Goal: Information Seeking & Learning: Check status

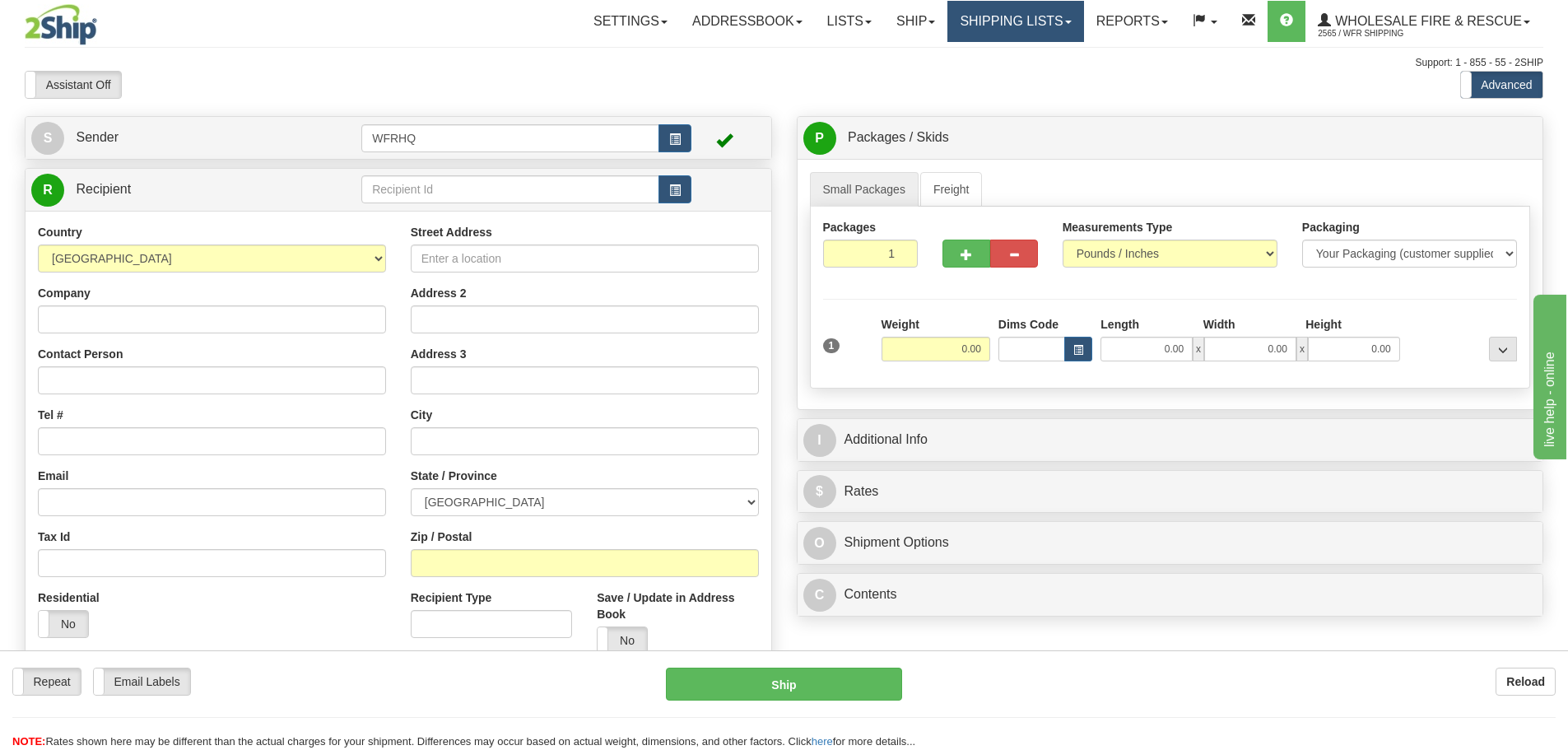
click at [984, 18] on link "Shipping lists" at bounding box center [1016, 21] width 136 height 41
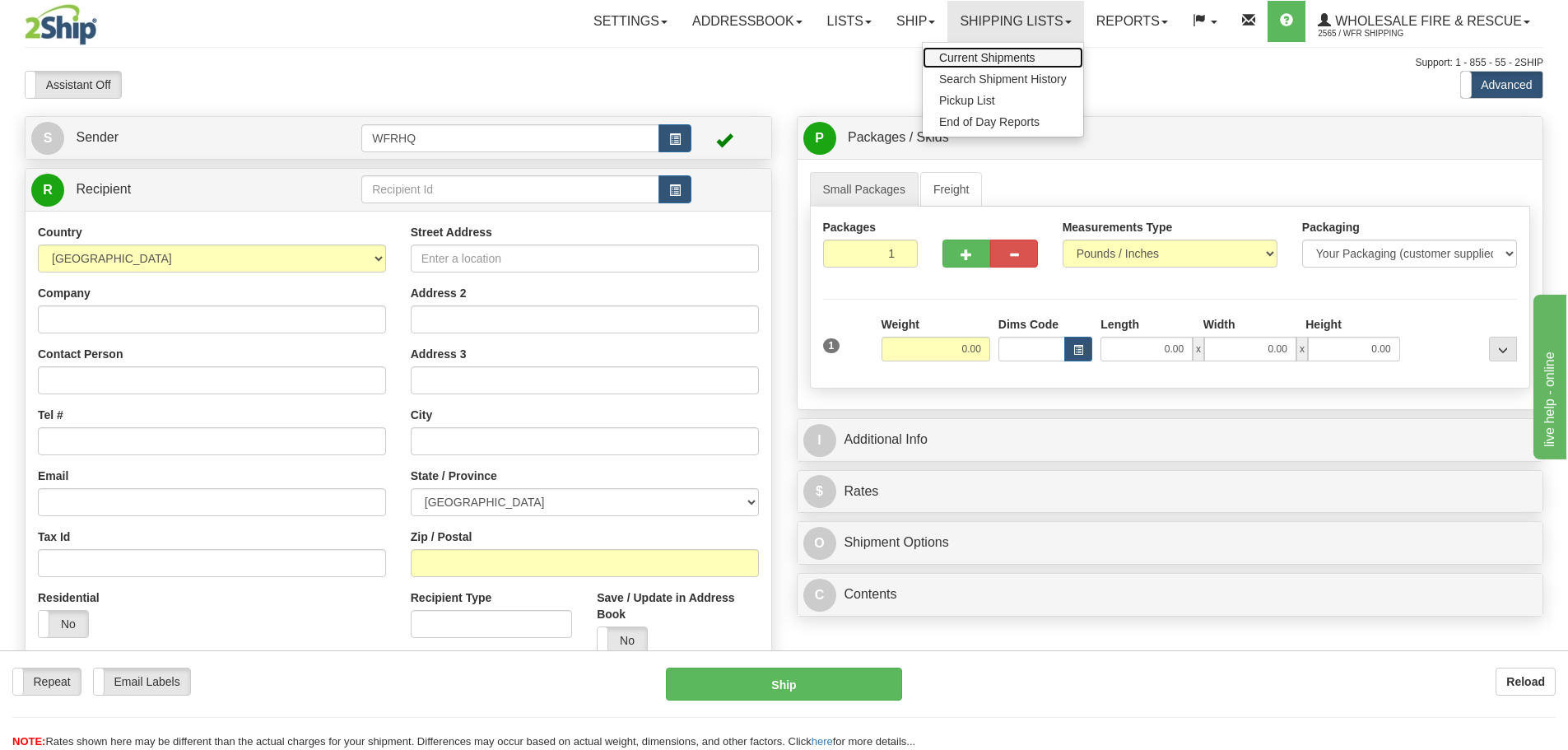
click at [1029, 60] on span "Current Shipments" at bounding box center [987, 57] width 96 height 13
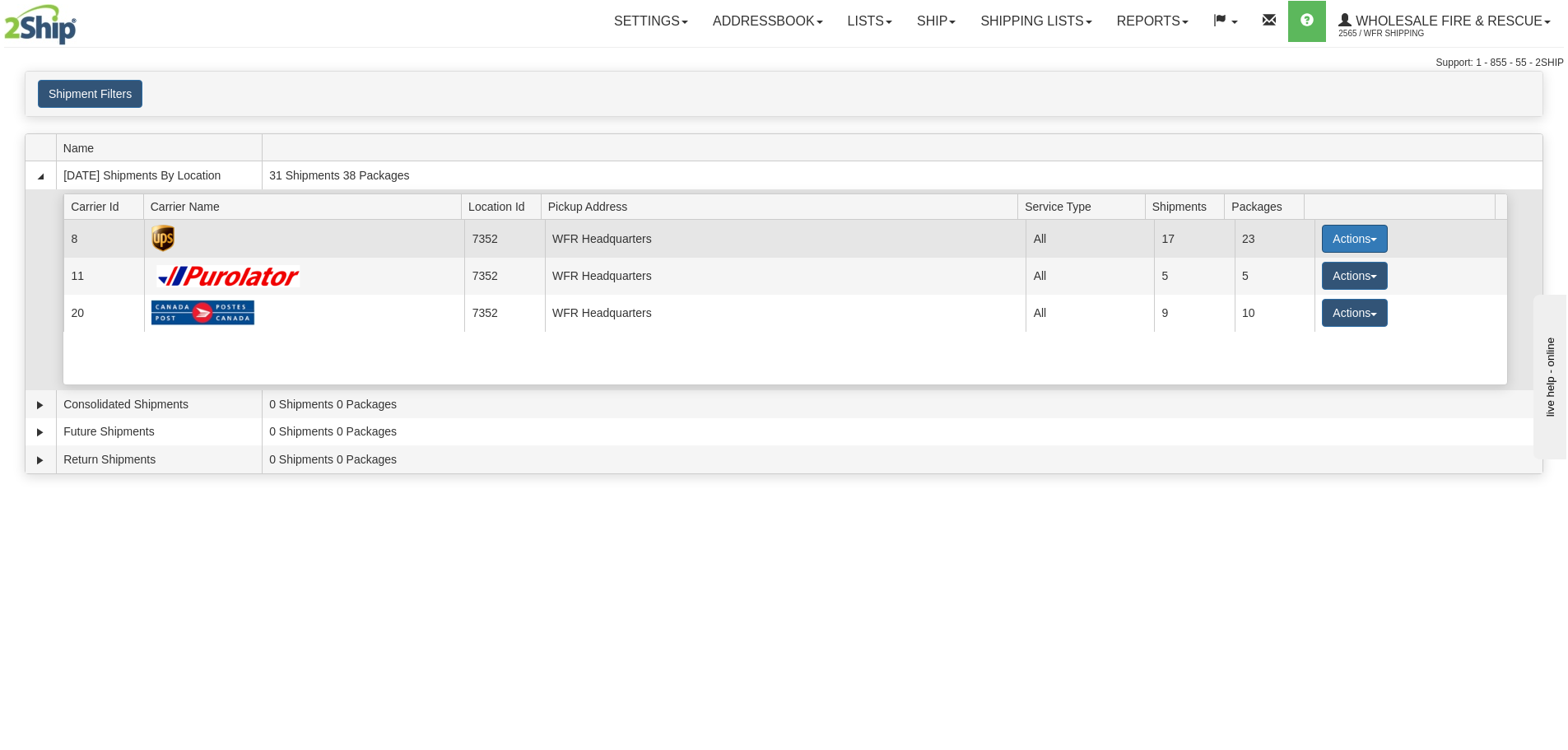
click at [1361, 227] on button "Actions" at bounding box center [1354, 239] width 66 height 28
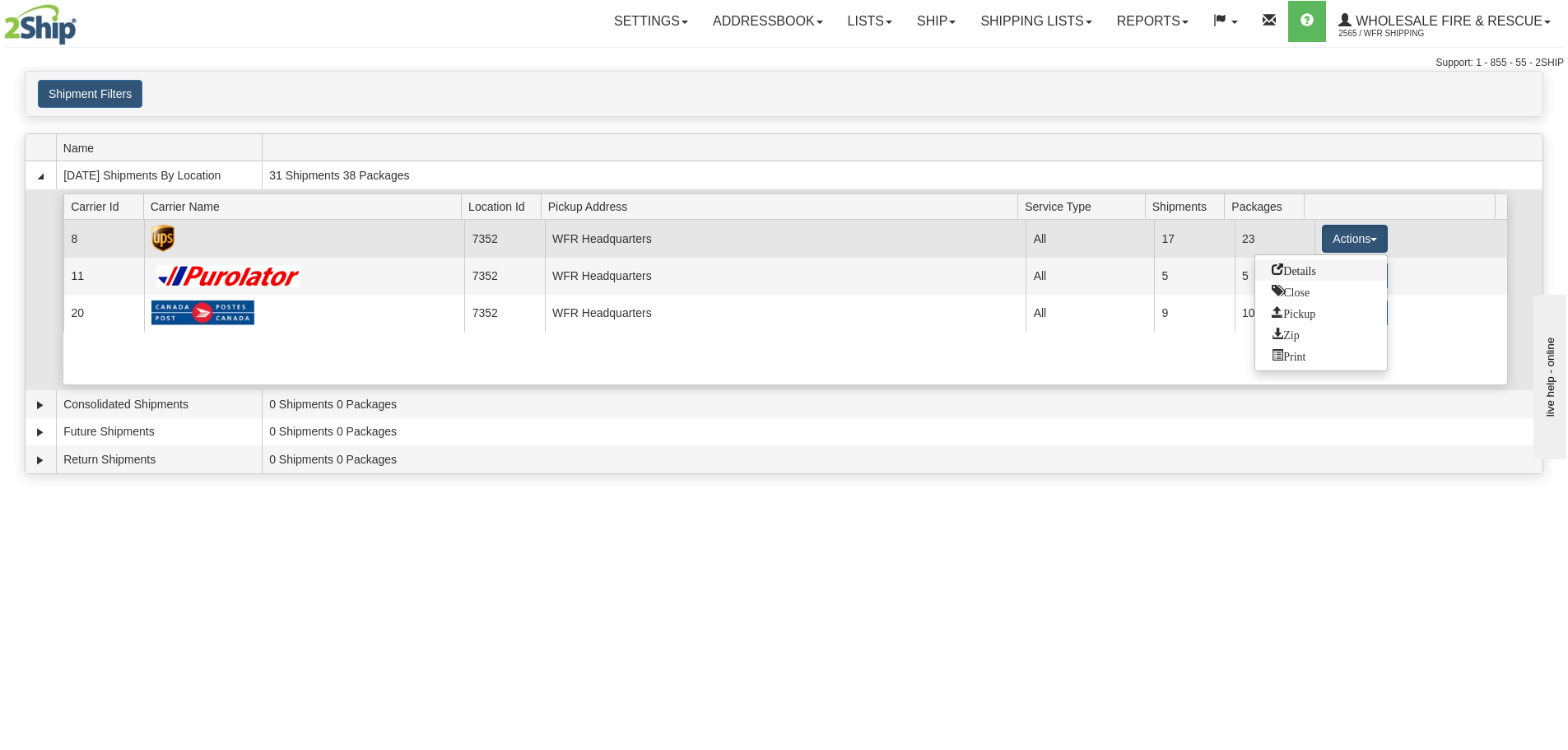
click at [1291, 270] on span "Details" at bounding box center [1294, 268] width 44 height 11
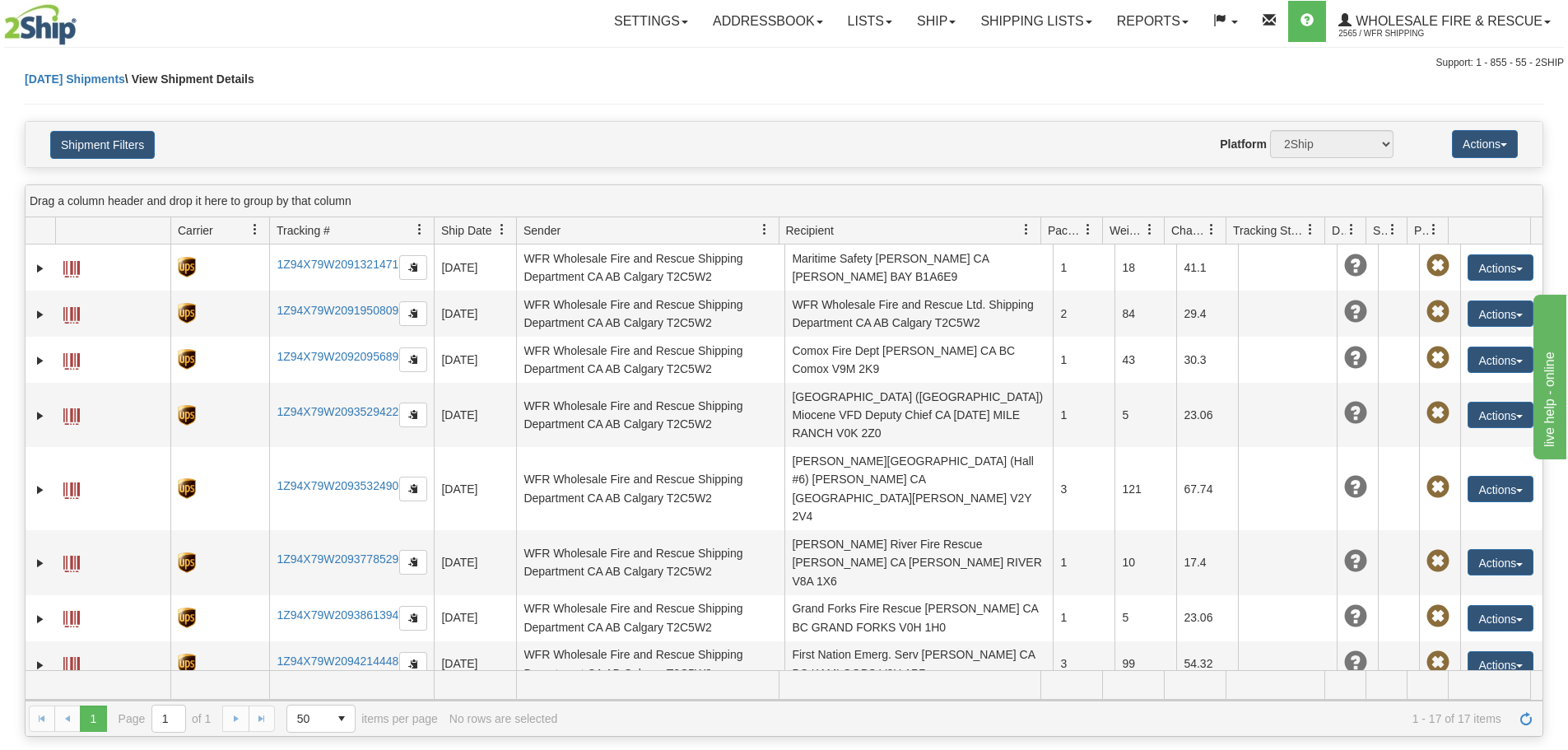
click at [864, 230] on span "Recipient" at bounding box center [903, 229] width 249 height 27
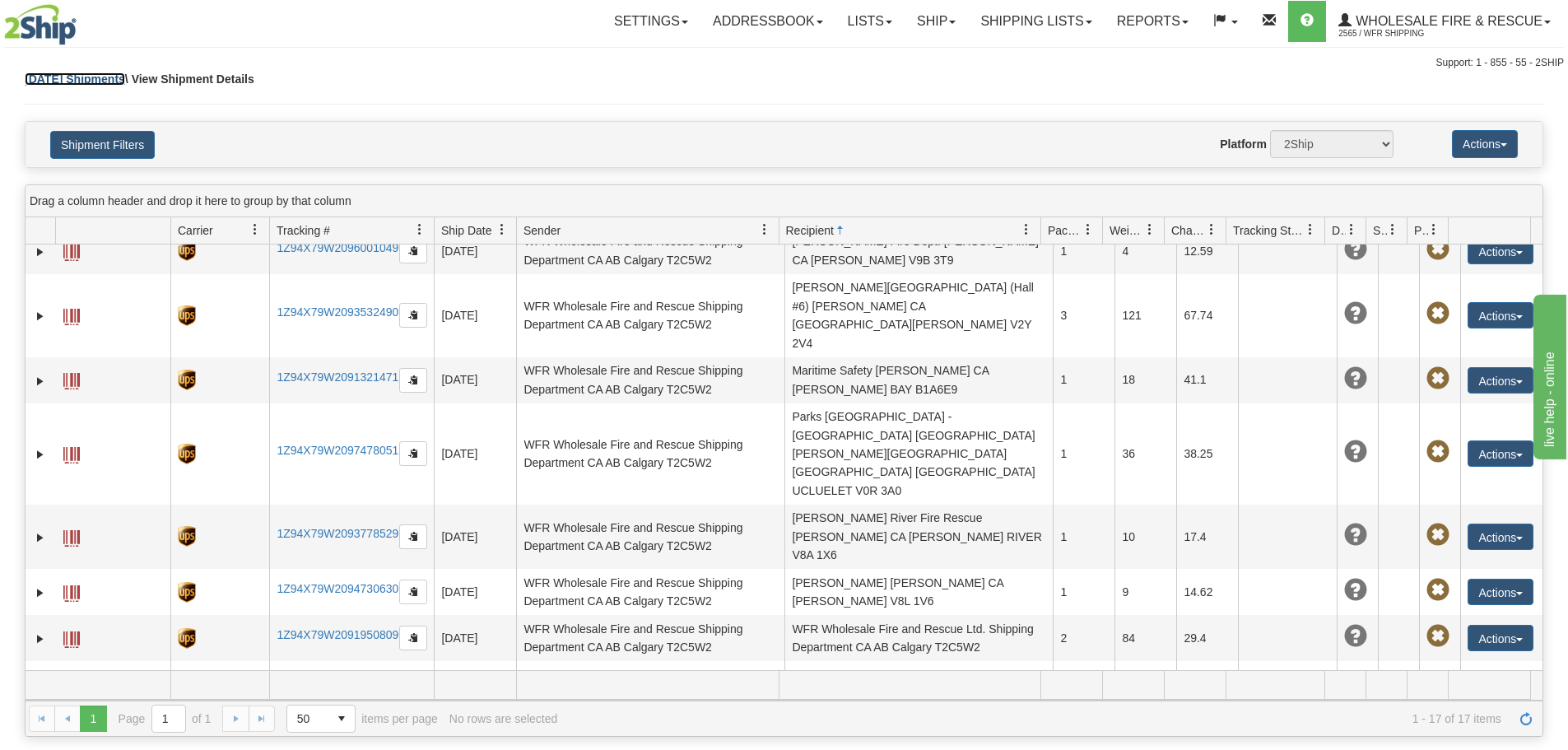
click at [92, 83] on link "Today Shipments" at bounding box center [75, 79] width 101 height 13
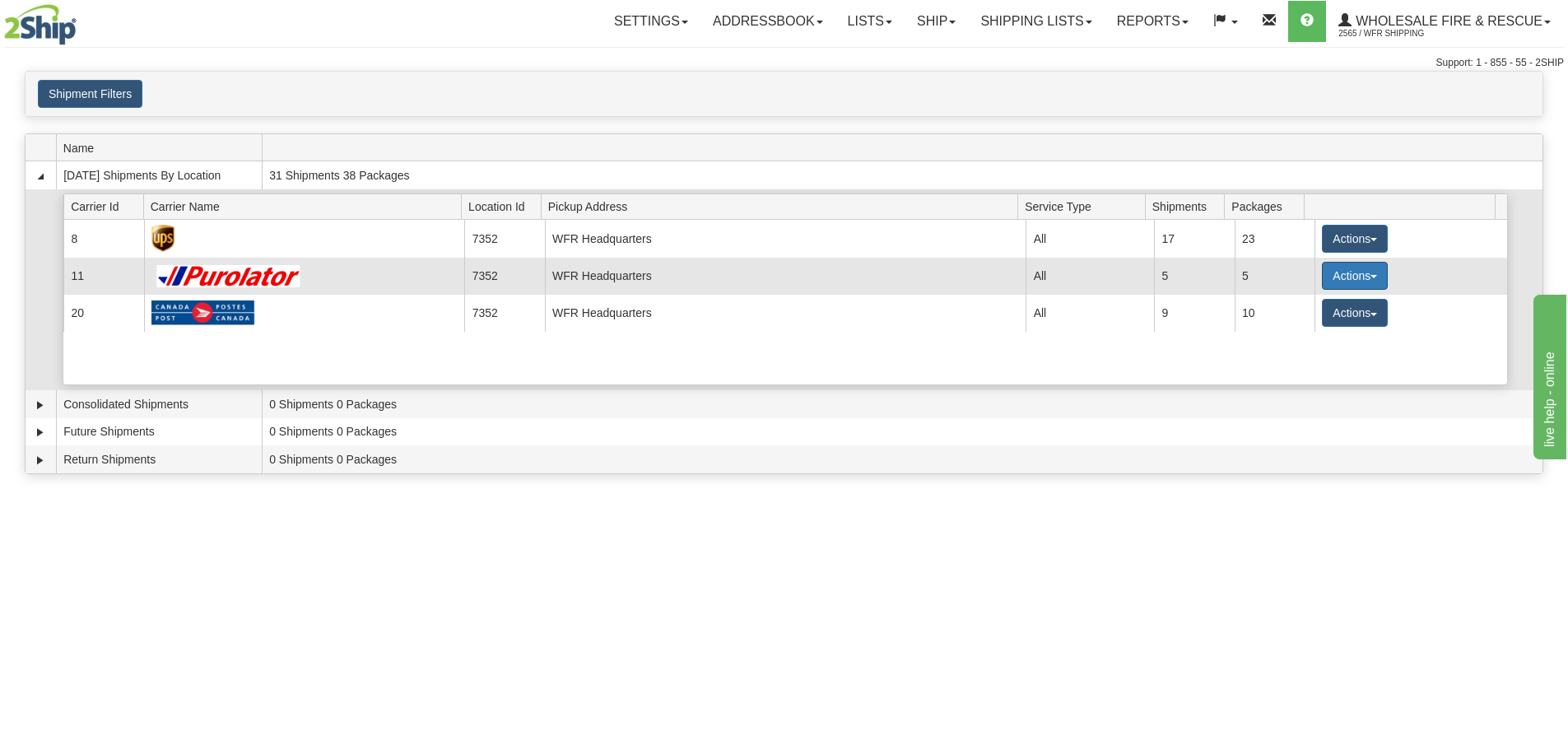
click at [1372, 280] on button "Actions" at bounding box center [1354, 276] width 66 height 28
click at [1316, 308] on span "Details" at bounding box center [1294, 305] width 44 height 11
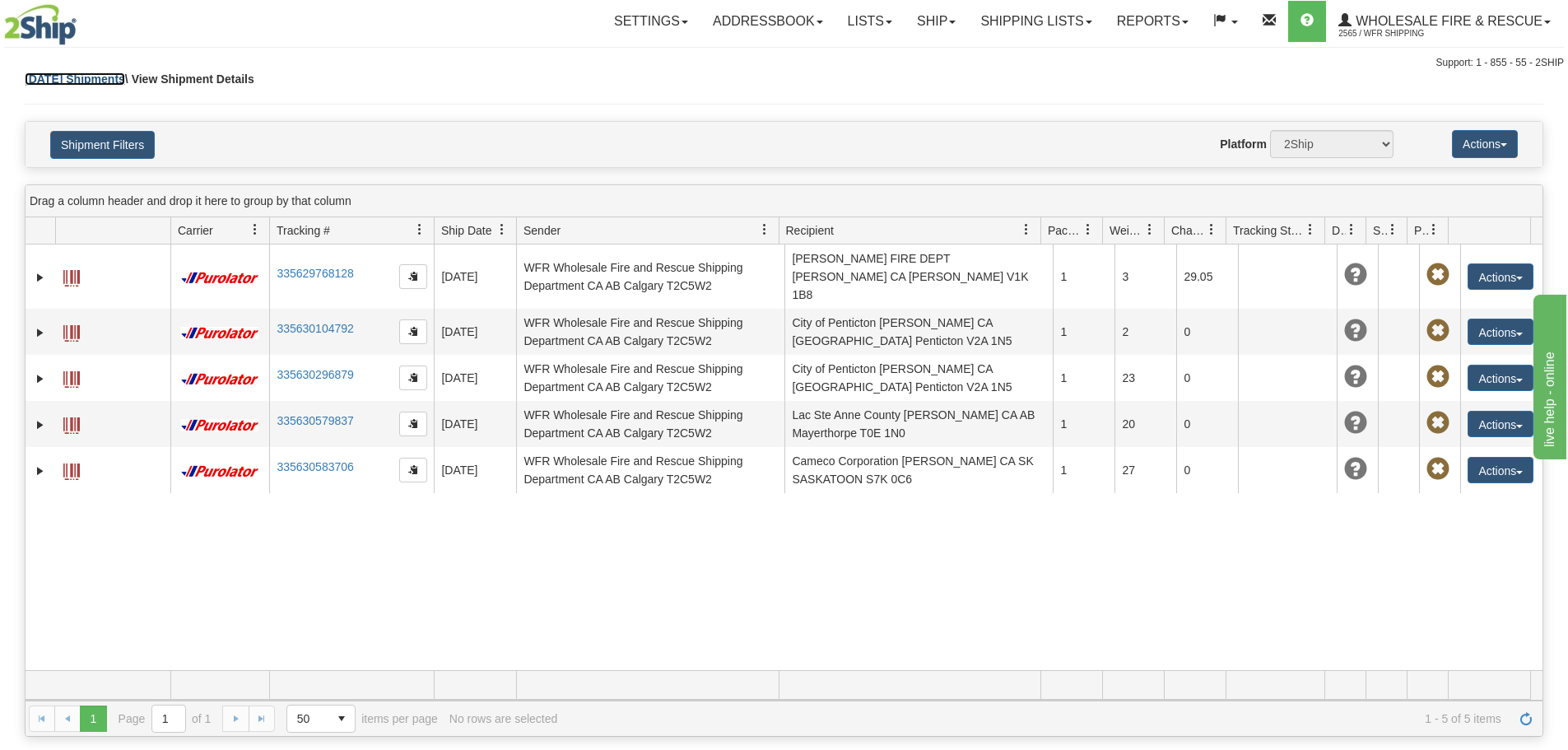
click at [77, 81] on link "Today Shipments" at bounding box center [75, 79] width 101 height 13
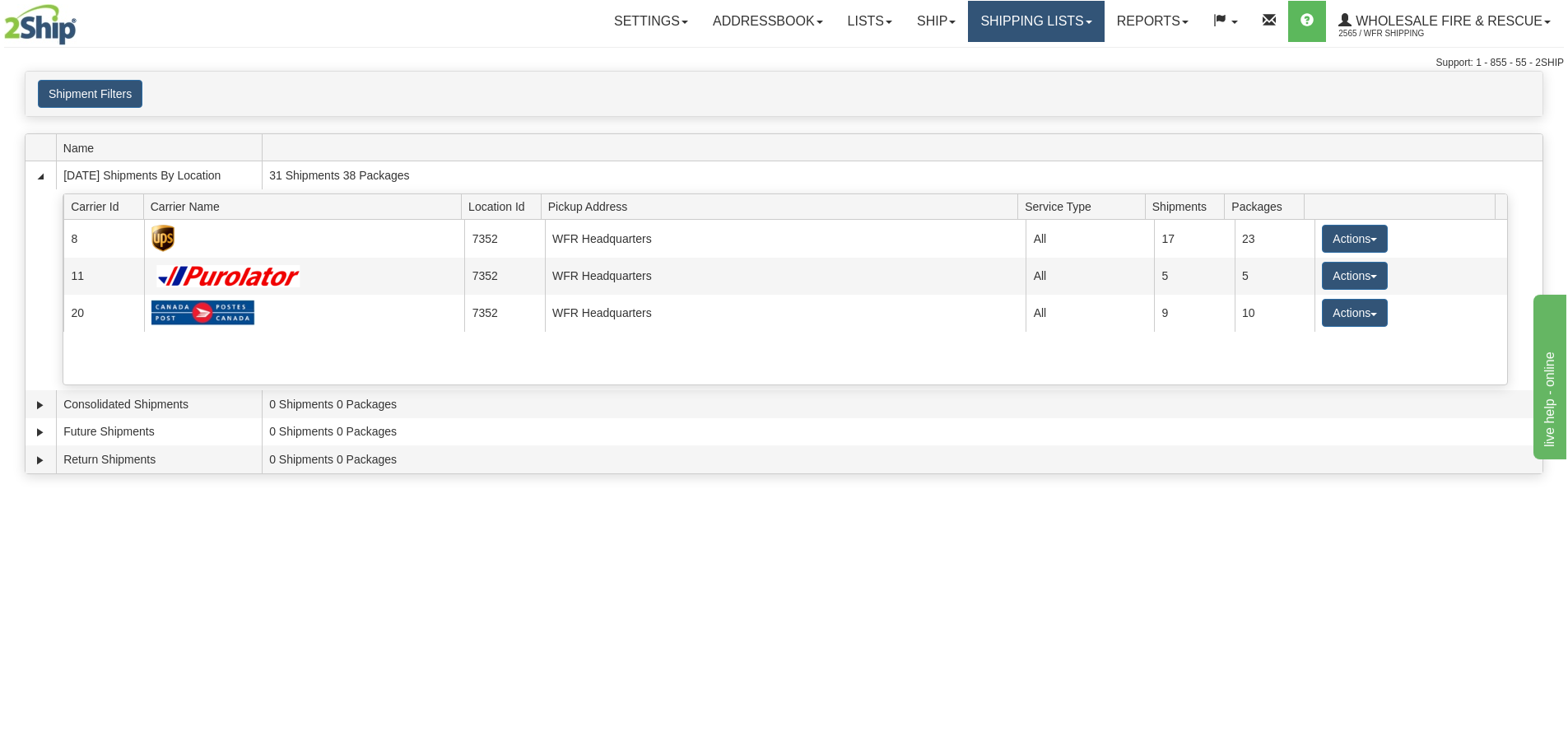
click at [997, 26] on link "Shipping lists" at bounding box center [1036, 21] width 136 height 41
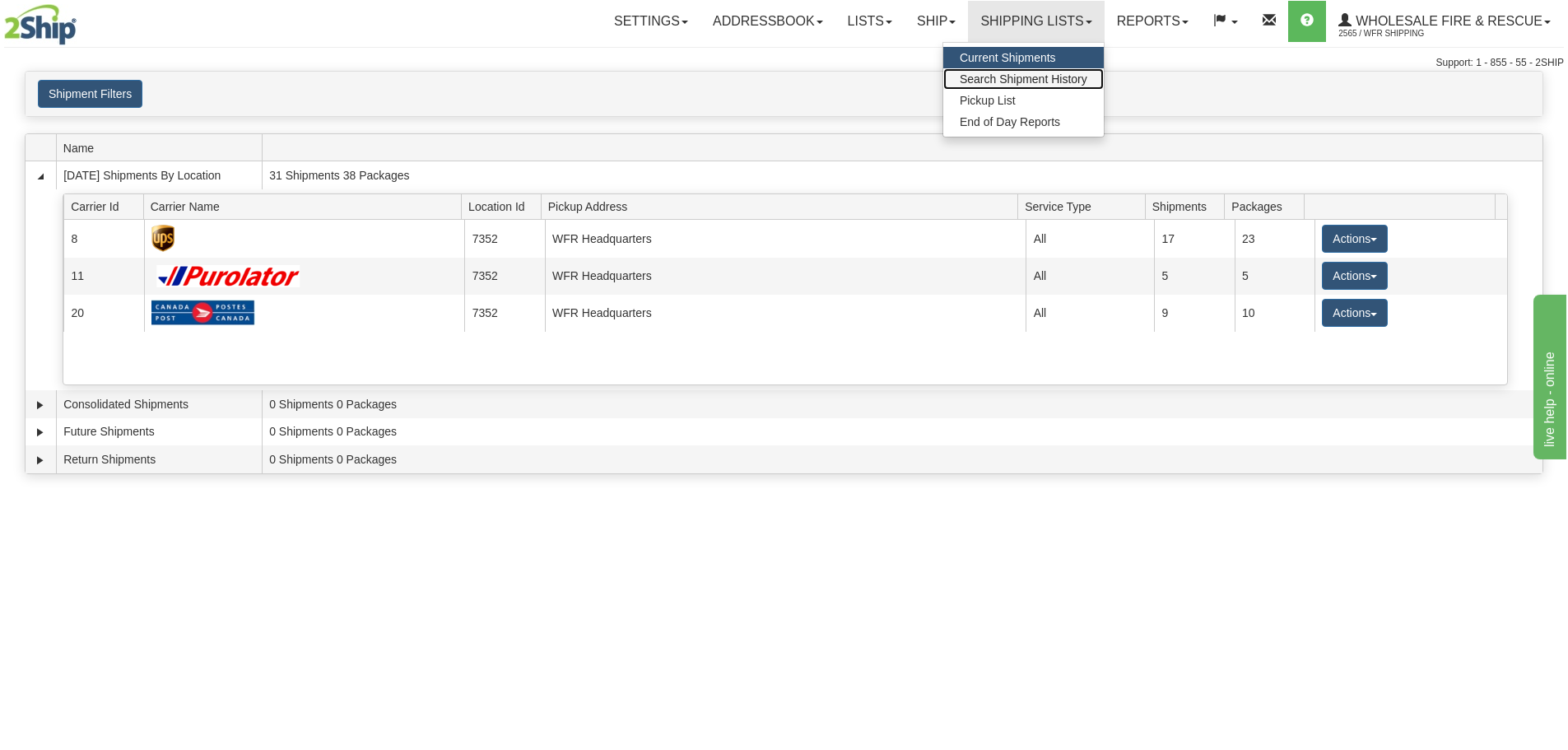
click at [1009, 81] on span "Search Shipment History" at bounding box center [1024, 79] width 128 height 13
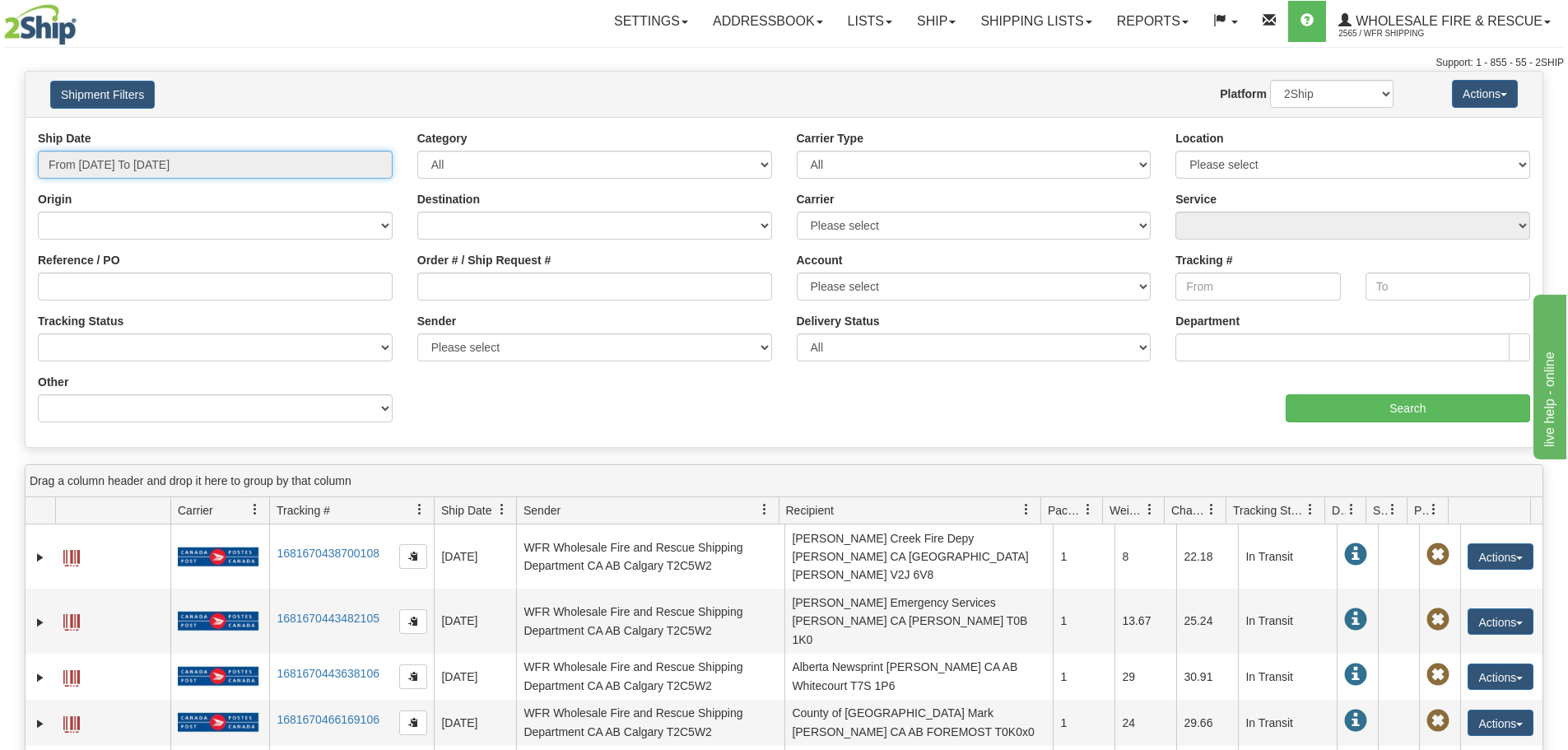
type input "[DATE]"
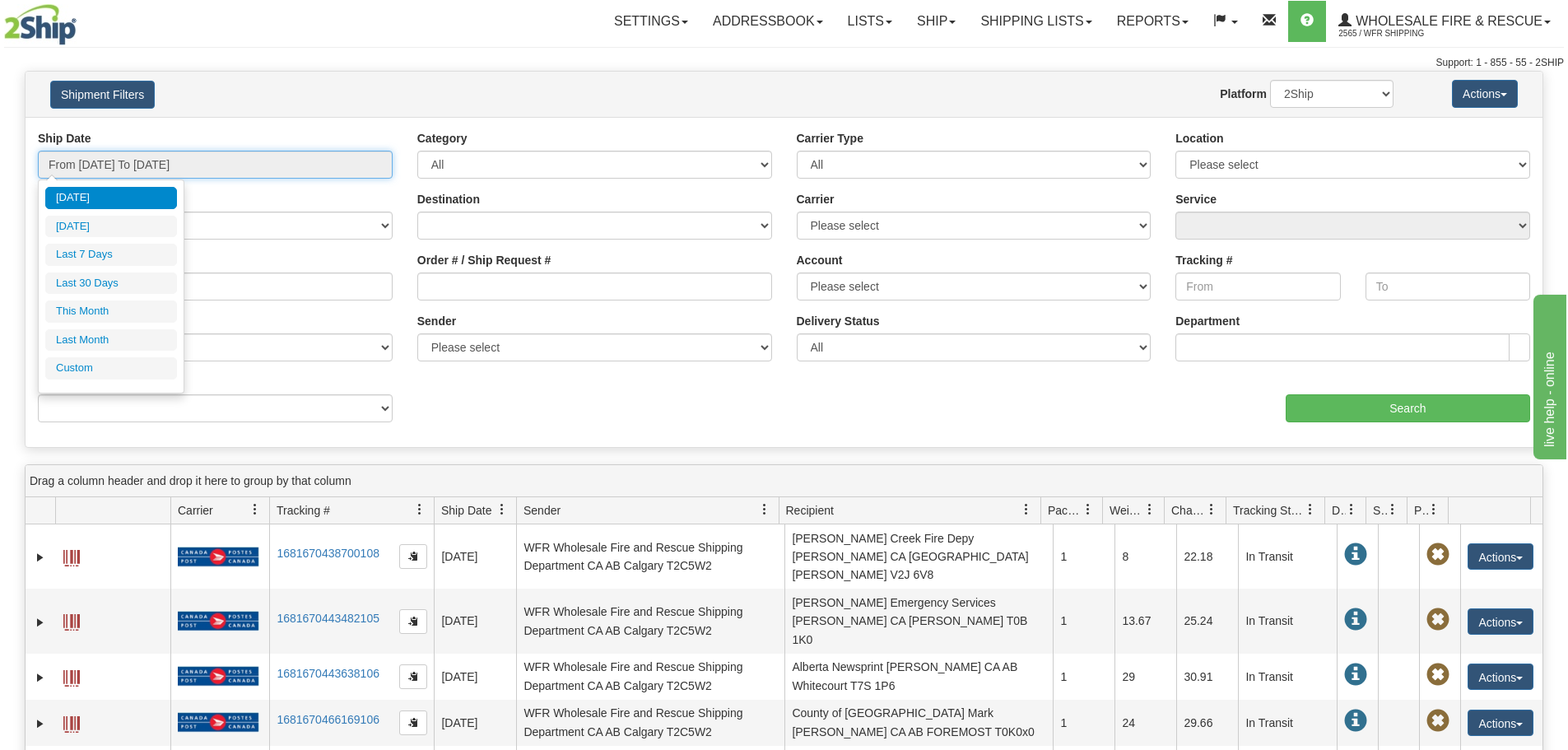
click at [259, 160] on input "From [DATE] To [DATE]" at bounding box center [215, 165] width 355 height 28
type input "[DATE]"
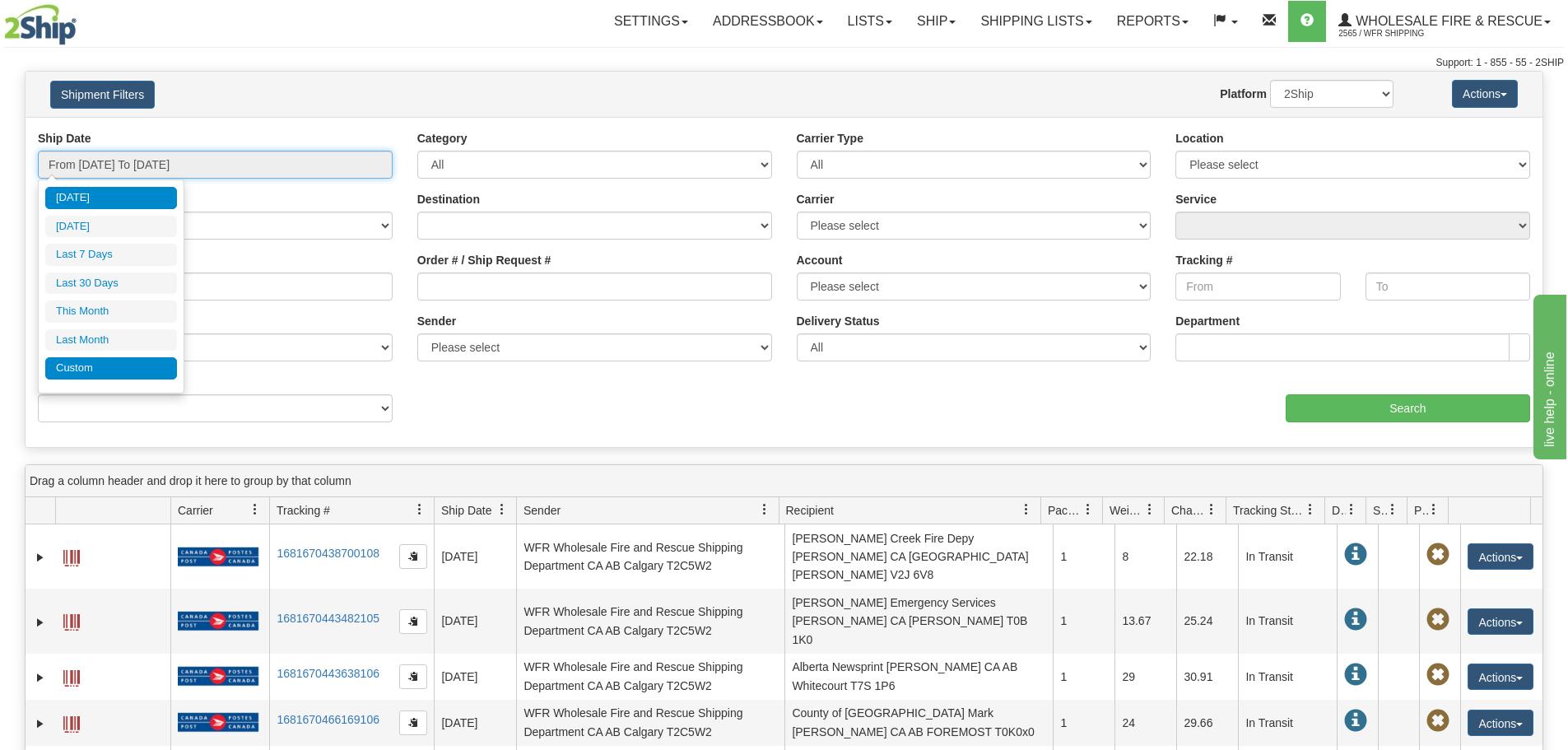
type input "[DATE]"
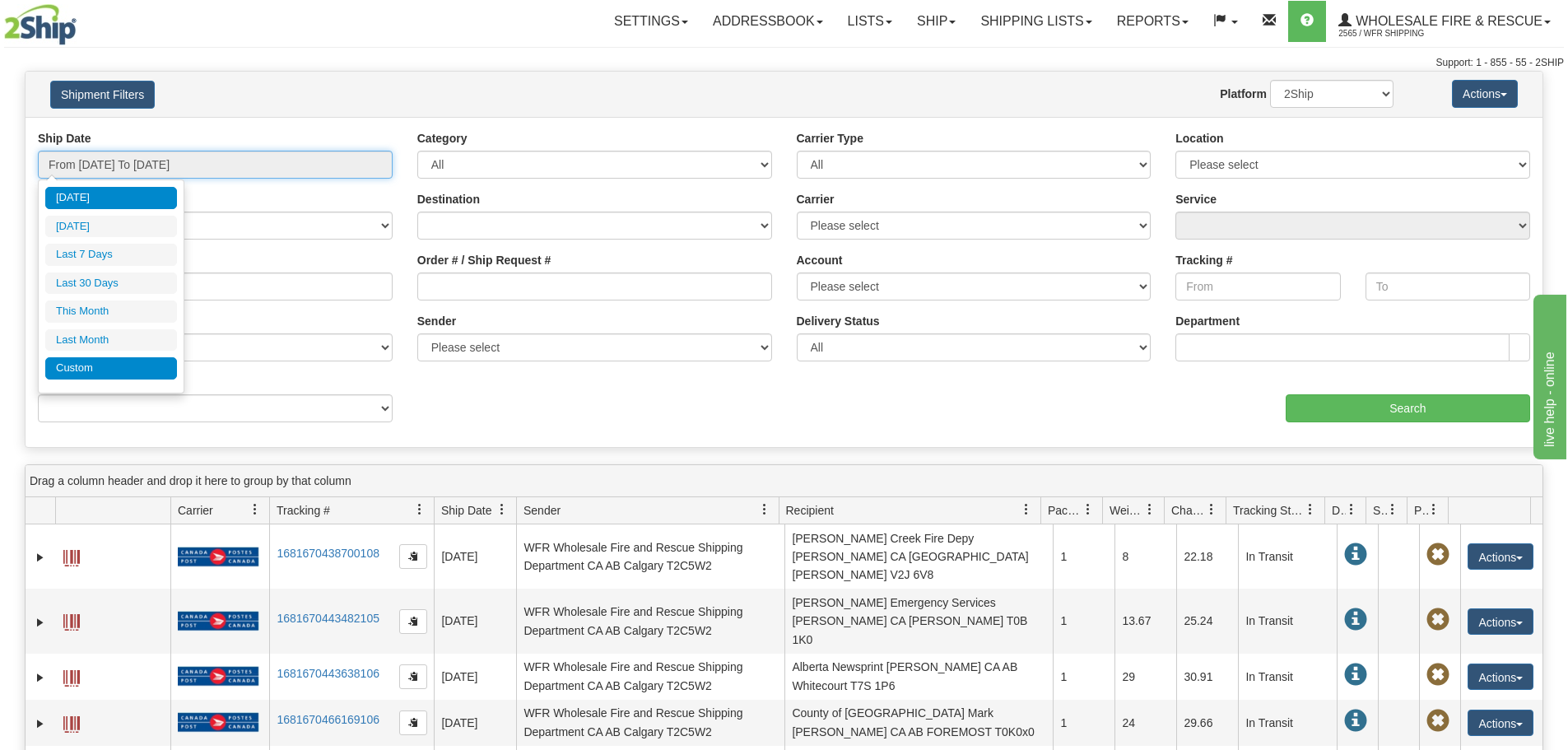
type input "[DATE]"
click at [113, 368] on li "Custom" at bounding box center [110, 368] width 131 height 22
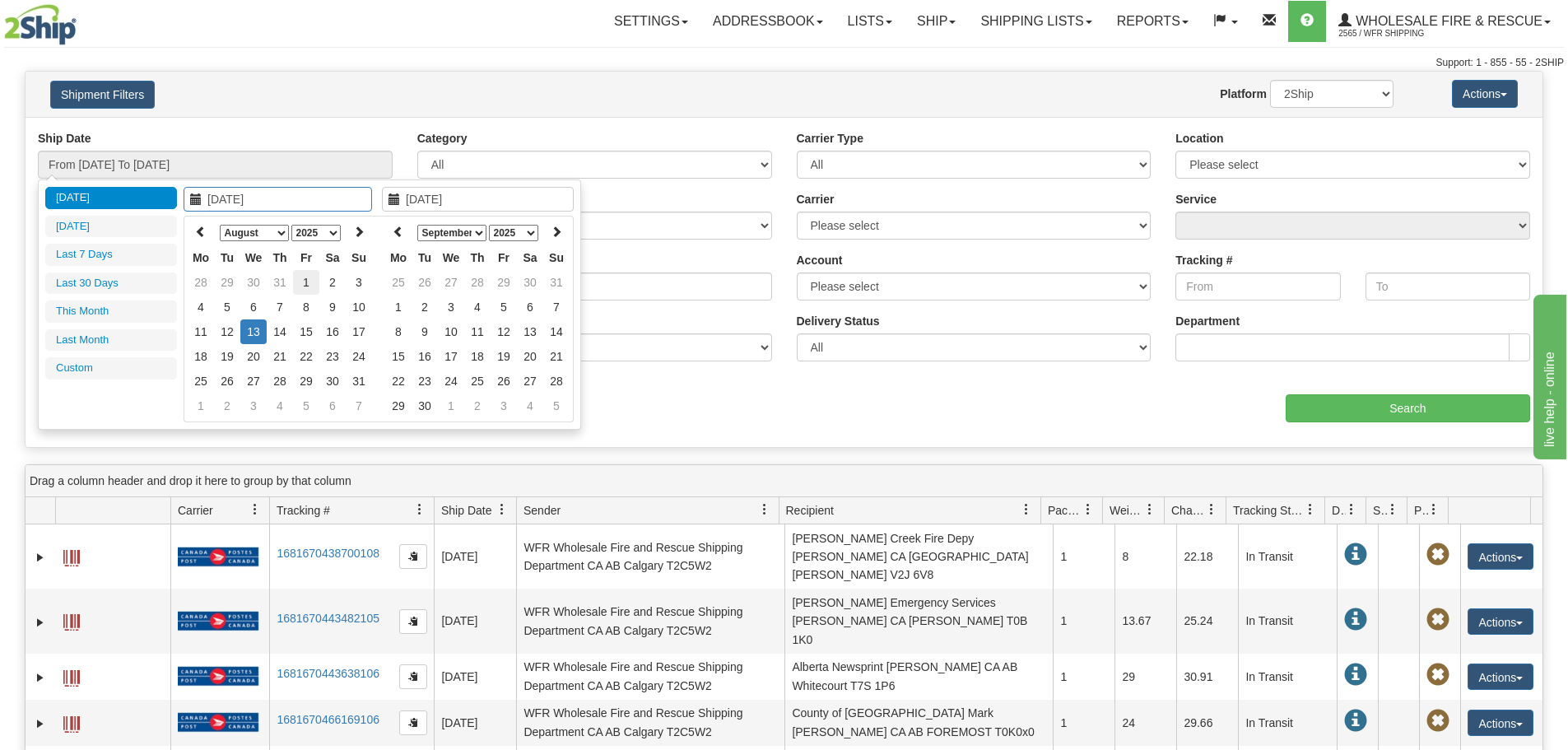
type input "[DATE]"
click at [304, 280] on td "1" at bounding box center [306, 282] width 26 height 25
type input "[DATE]"
click at [307, 305] on td "8" at bounding box center [306, 307] width 26 height 25
type input "From [DATE] To [DATE]"
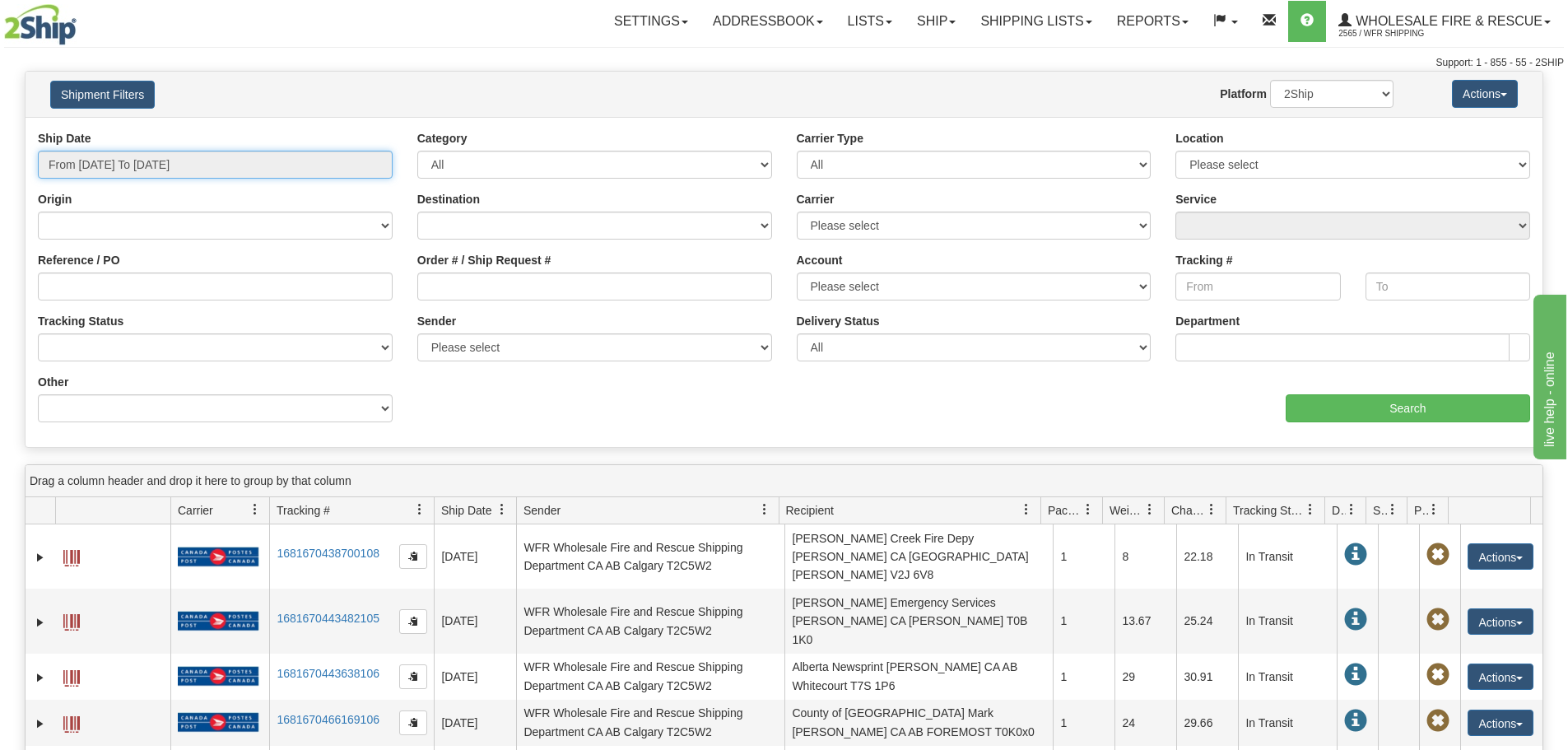
click at [238, 154] on input "From [DATE] To [DATE]" at bounding box center [215, 165] width 355 height 28
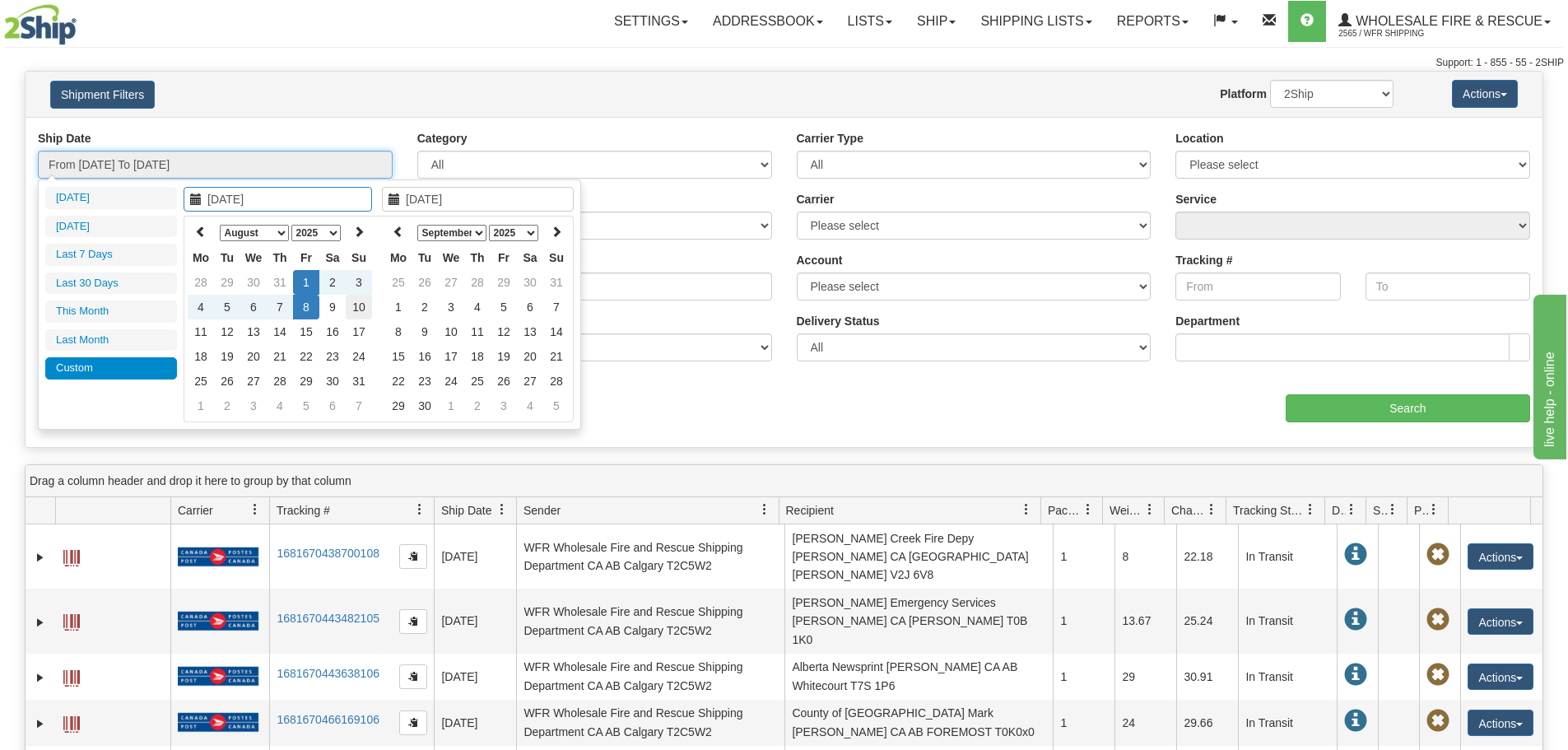
type input "[DATE]"
click at [367, 309] on td "10" at bounding box center [359, 307] width 26 height 25
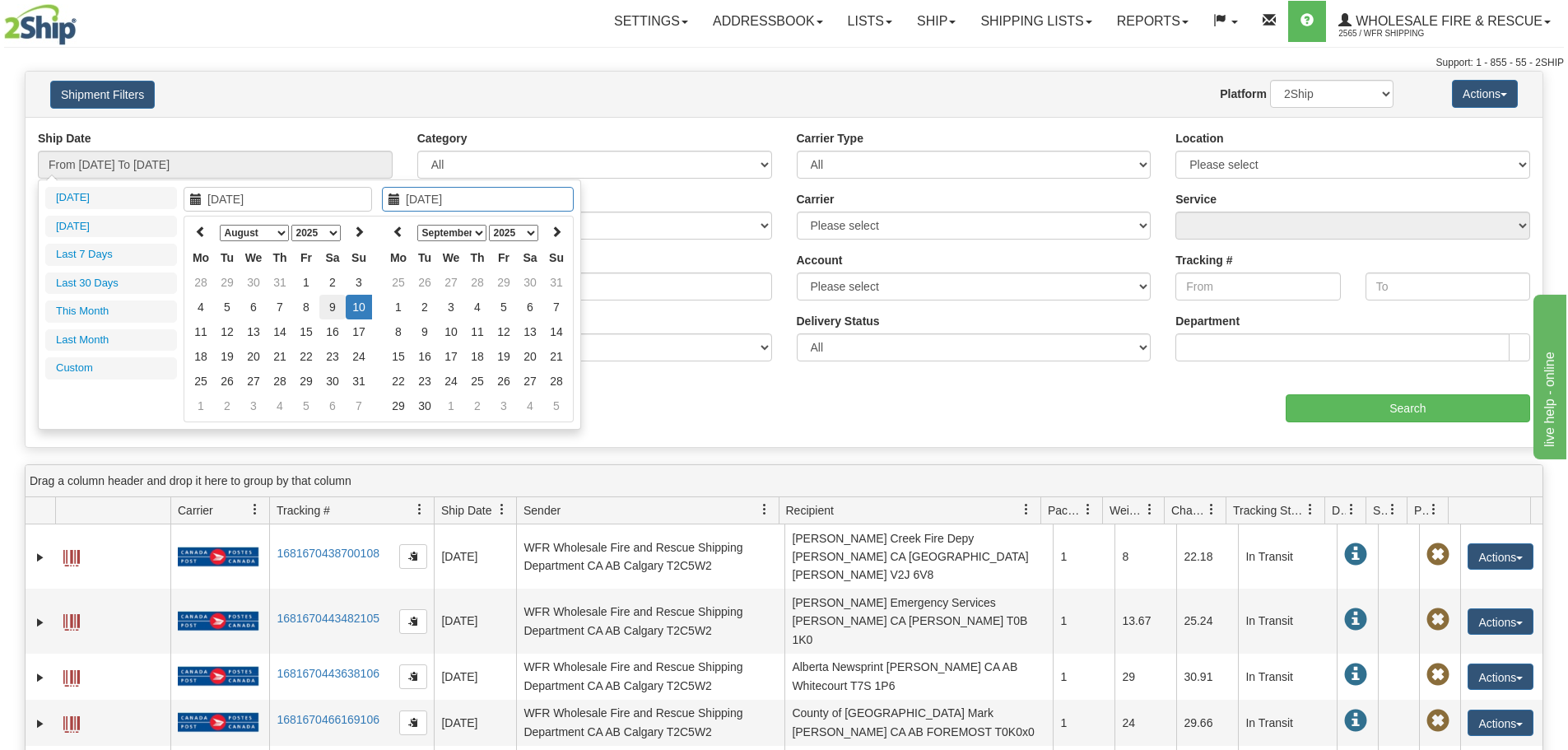
type input "[DATE]"
click at [333, 302] on td "9" at bounding box center [333, 307] width 26 height 25
type input "[DATE]"
click at [254, 332] on td "13" at bounding box center [253, 332] width 26 height 25
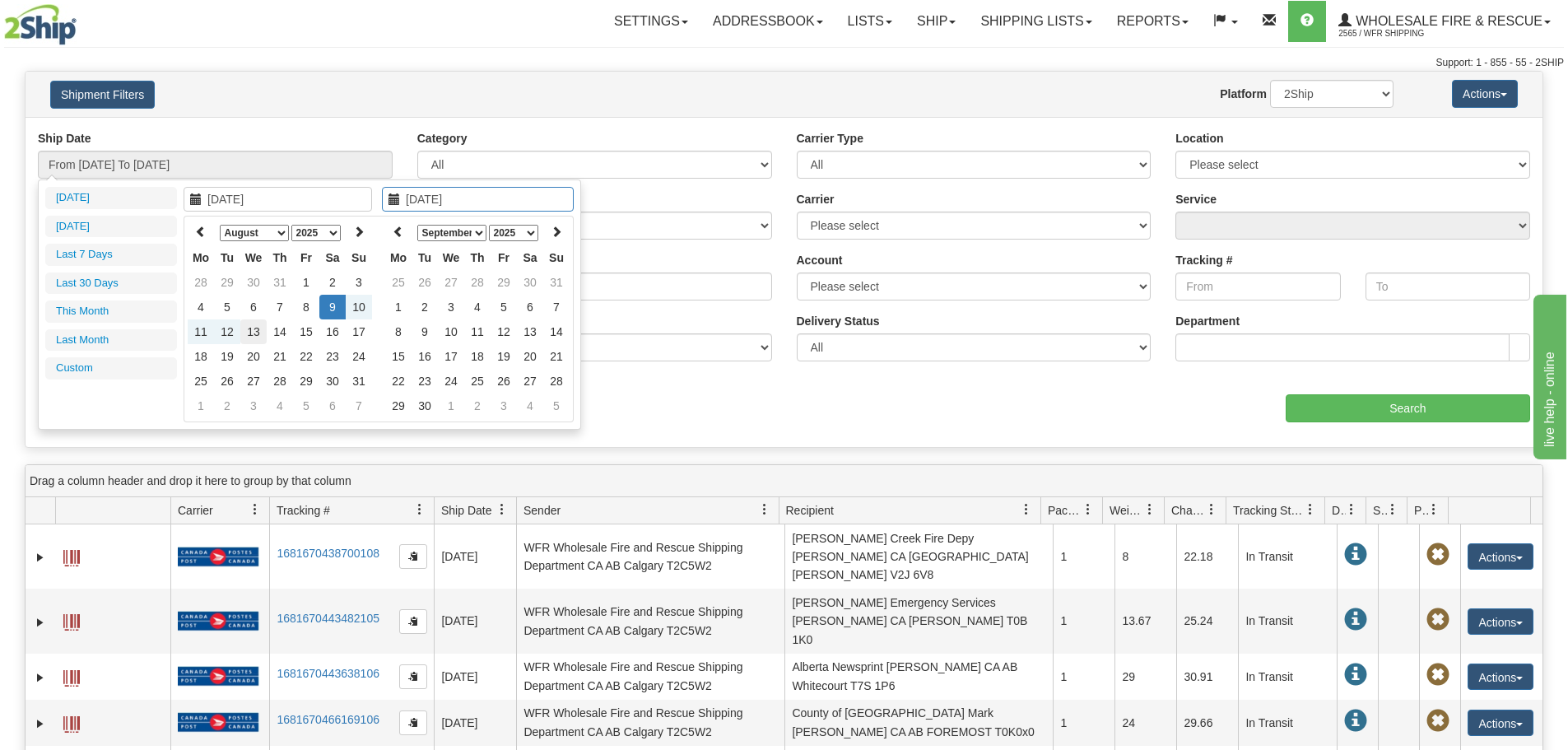
type input "From [DATE] To [DATE]"
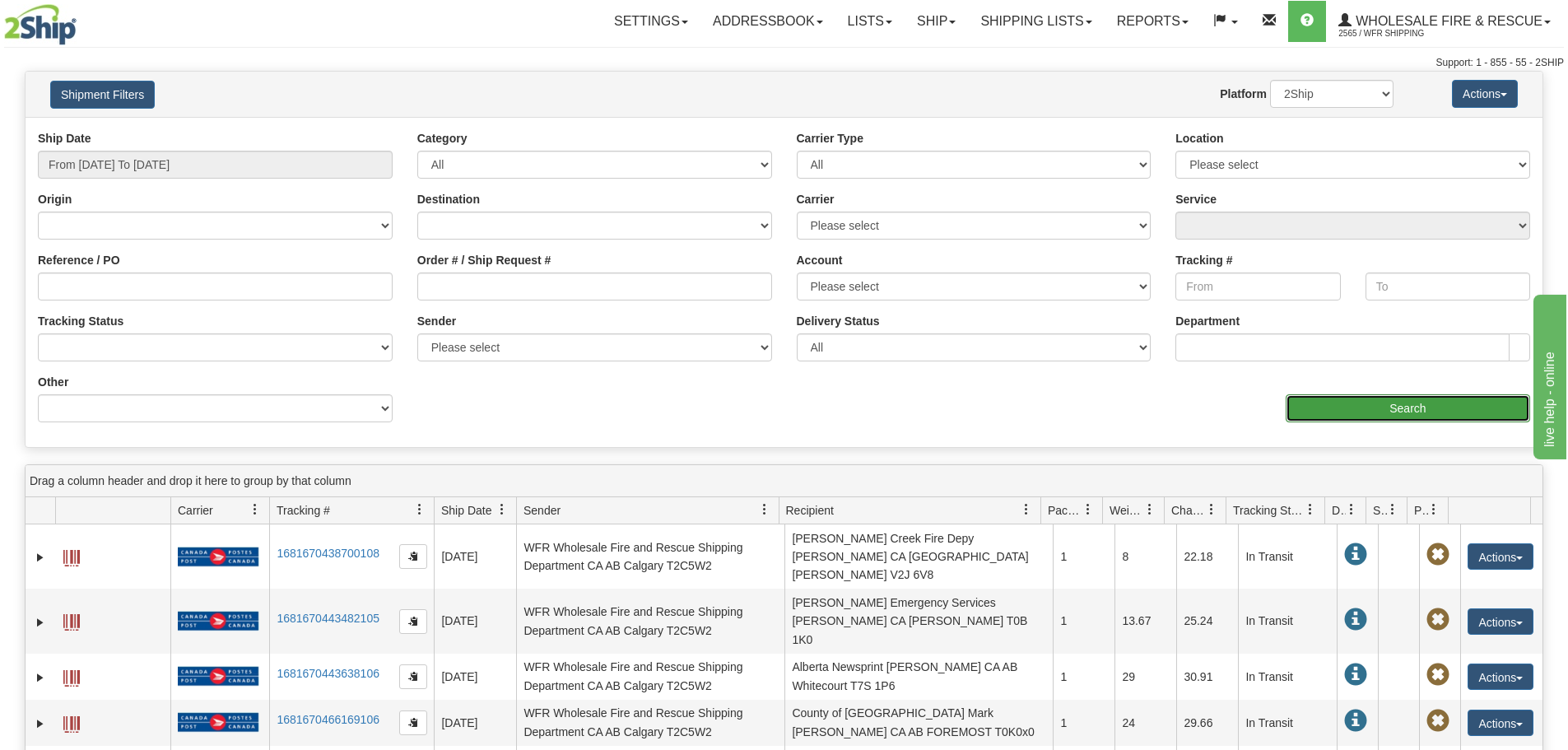
click at [1392, 405] on input "Search" at bounding box center [1407, 409] width 244 height 28
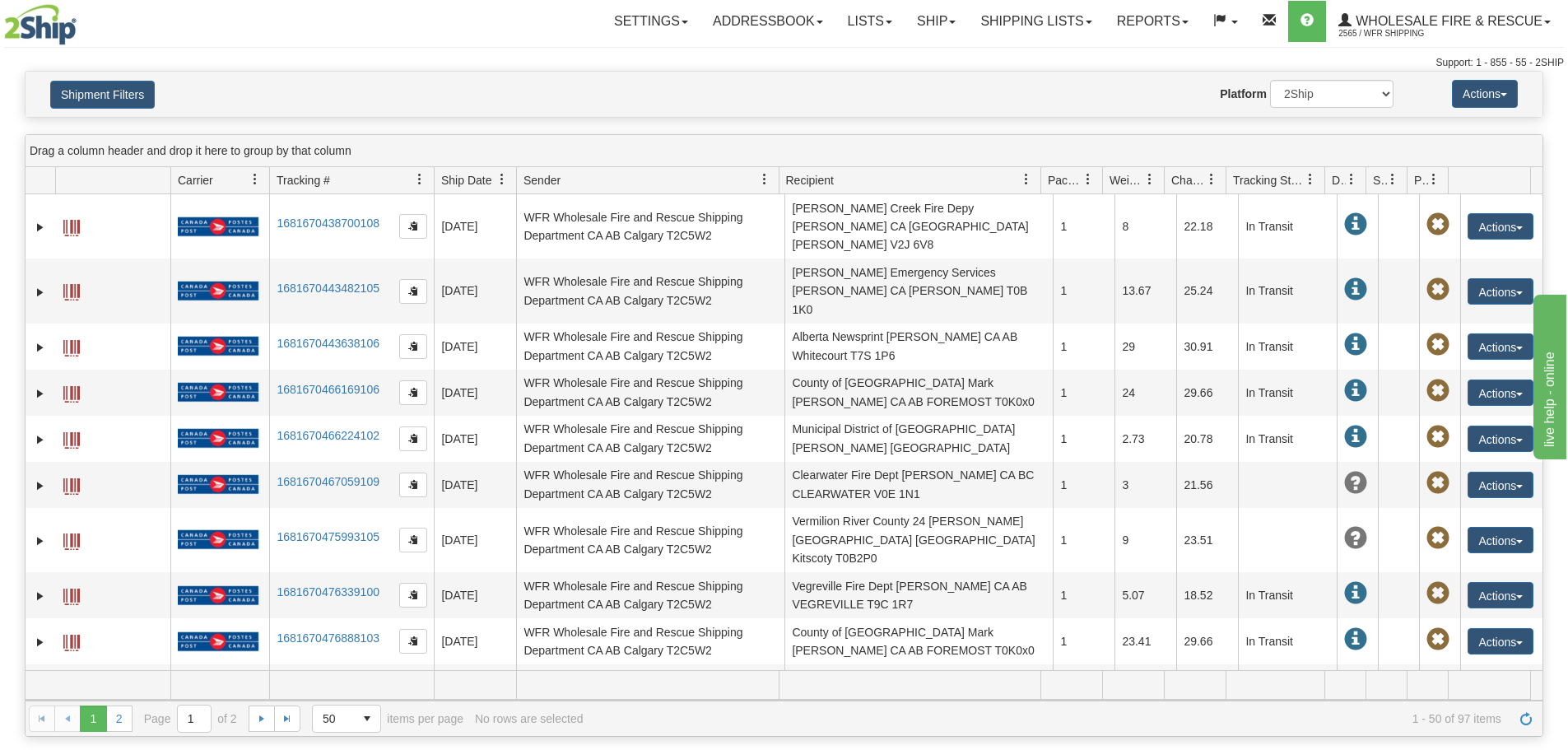
click at [943, 176] on span "Recipient" at bounding box center [903, 179] width 249 height 27
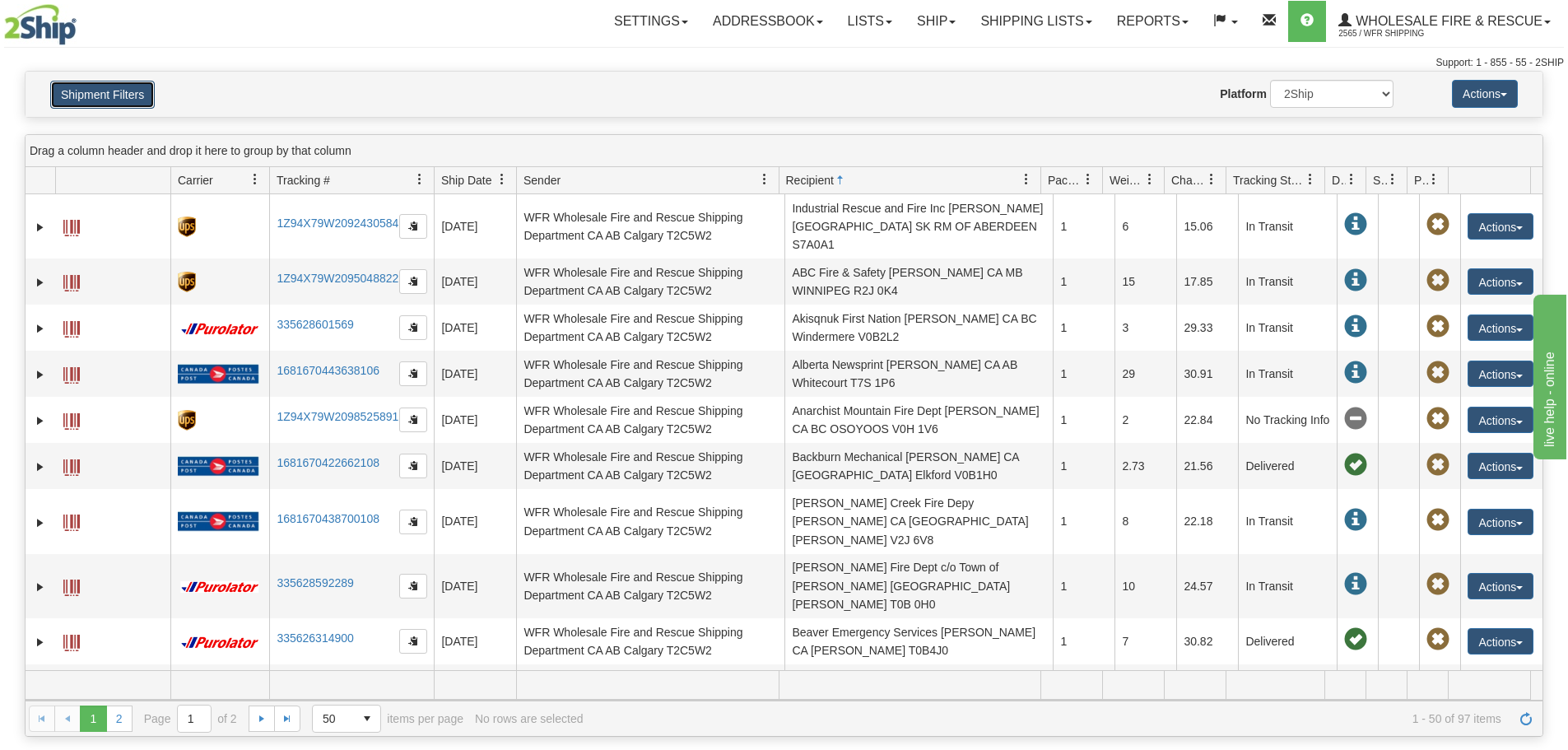
drag, startPoint x: 112, startPoint y: 94, endPoint x: 124, endPoint y: 94, distance: 12.0
click at [112, 94] on button "Shipment Filters" at bounding box center [102, 94] width 104 height 28
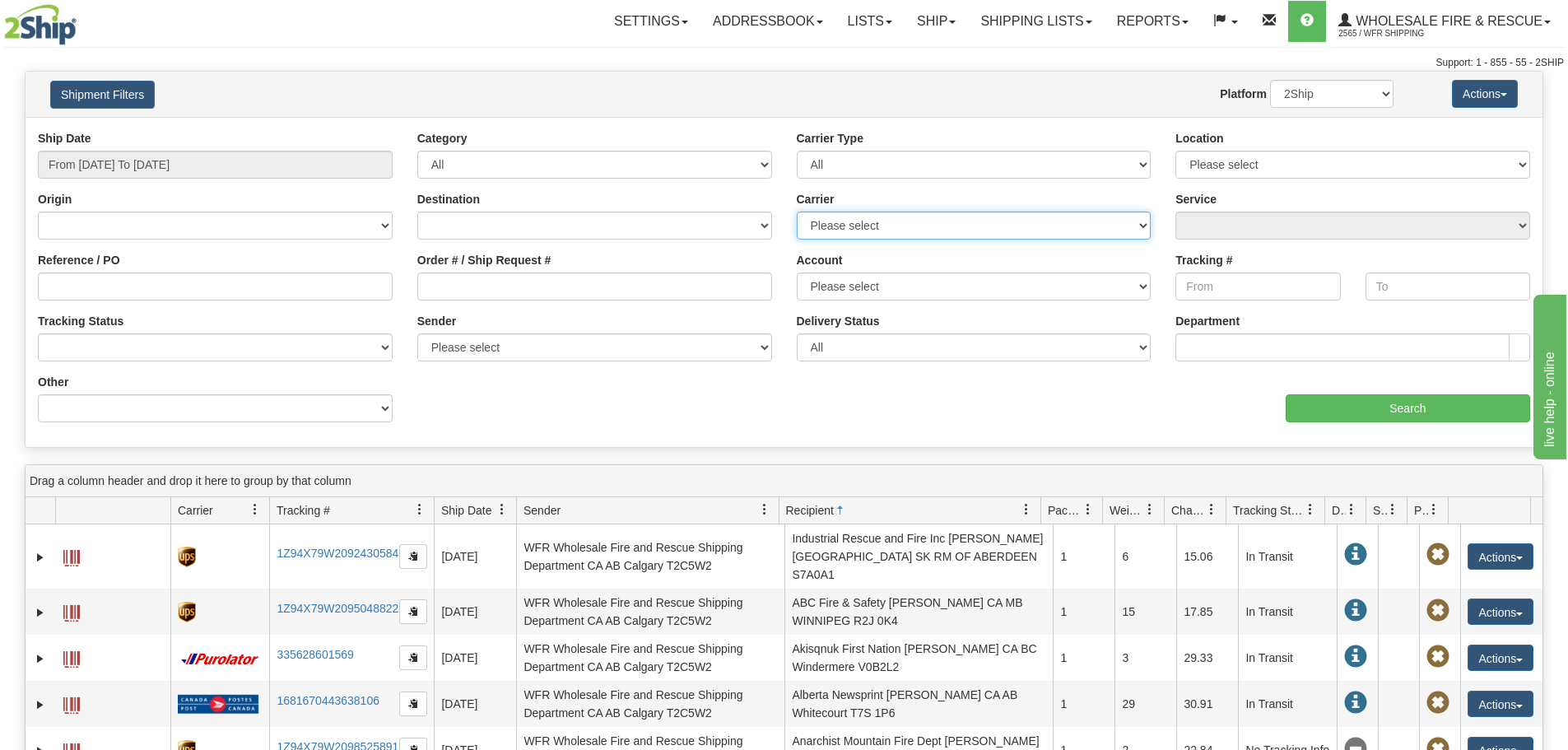
click at [940, 231] on select "Please select 2SHIP LTL Ace Courier Buffalo Air Canada Post Canadian Freightway…" at bounding box center [974, 226] width 355 height 28
select select "11"
click at [797, 212] on select "Please select 2SHIP LTL Ace Courier Buffalo Air Canada Post Canadian Freightway…" at bounding box center [974, 226] width 355 height 28
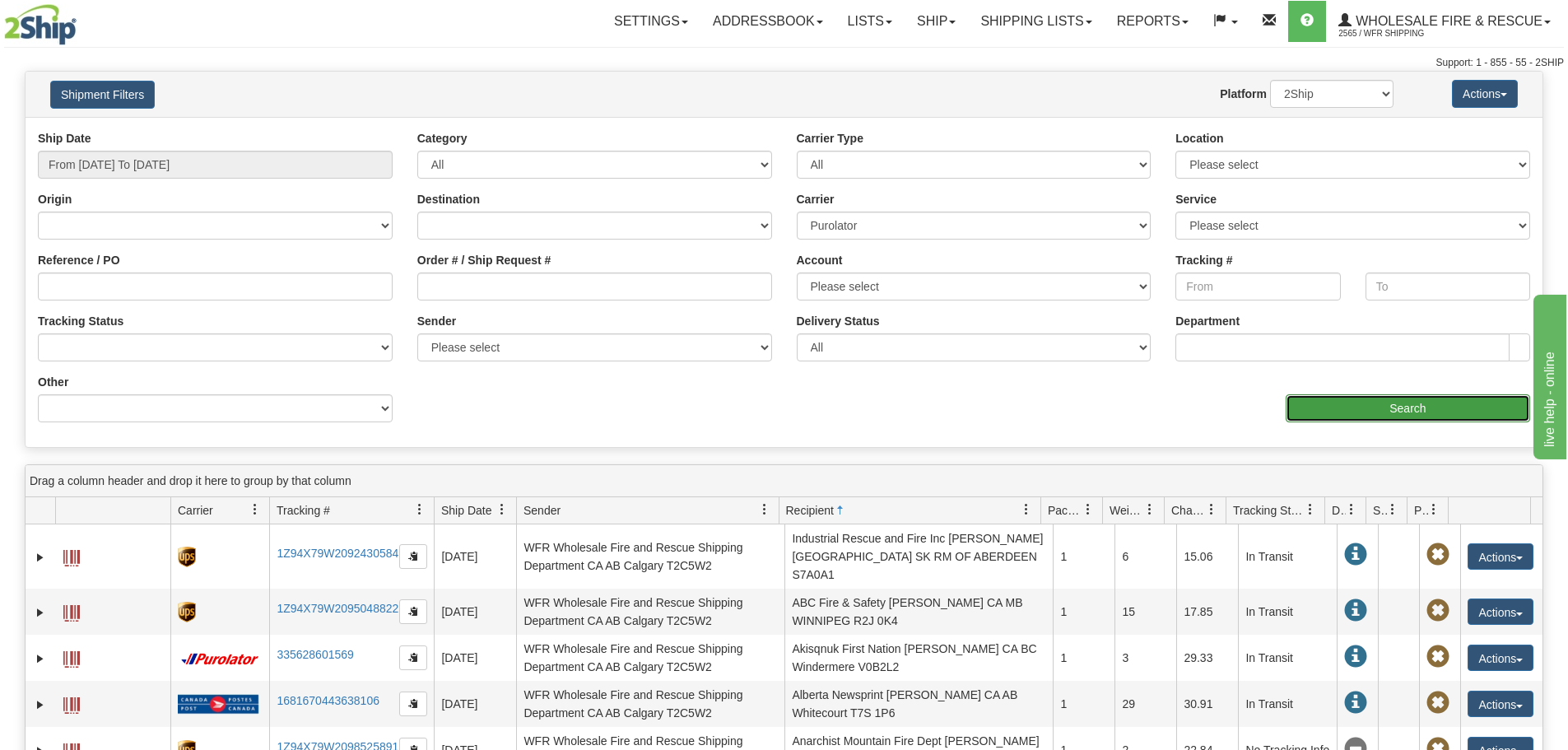
click at [1317, 408] on input "Search" at bounding box center [1407, 409] width 244 height 28
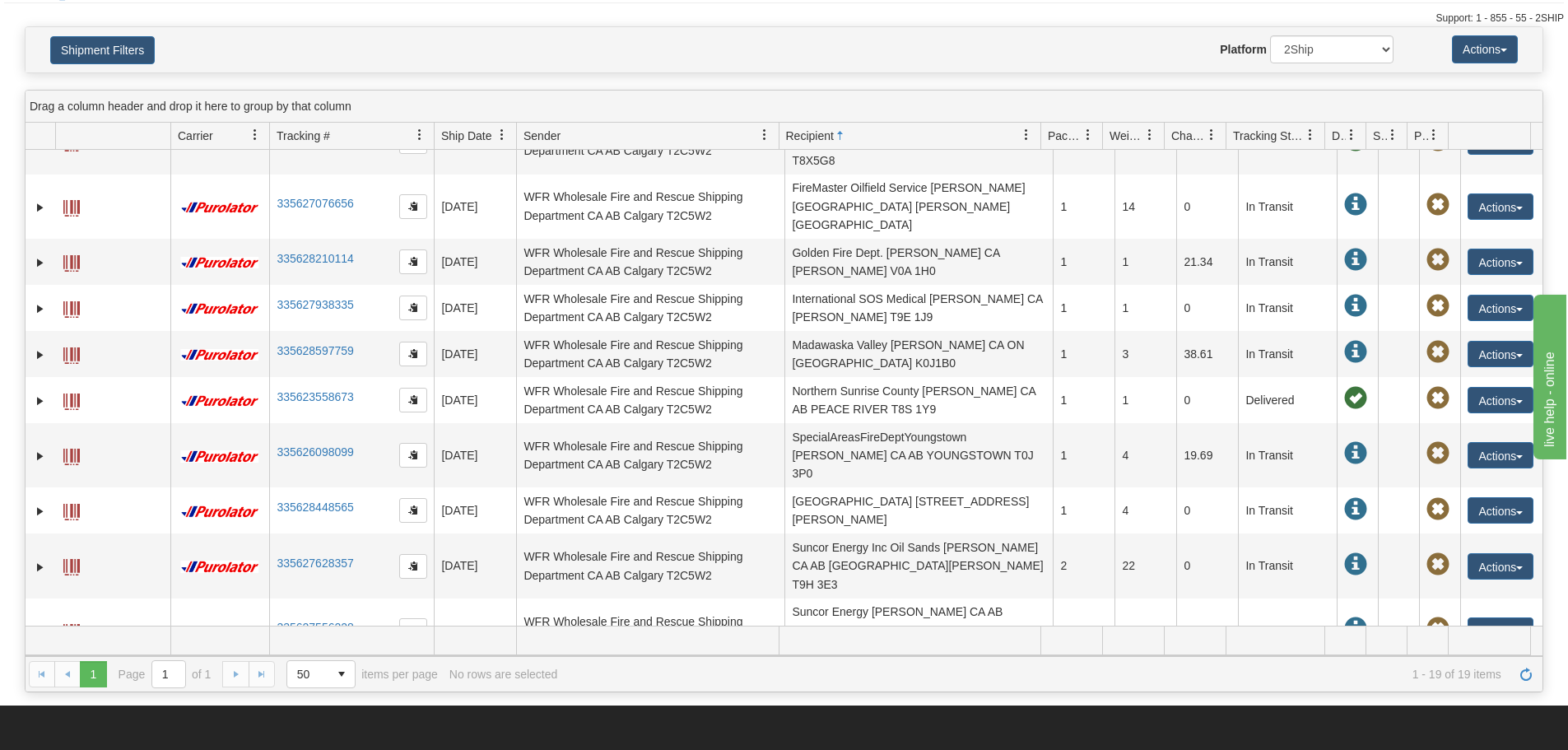
scroll to position [82, 0]
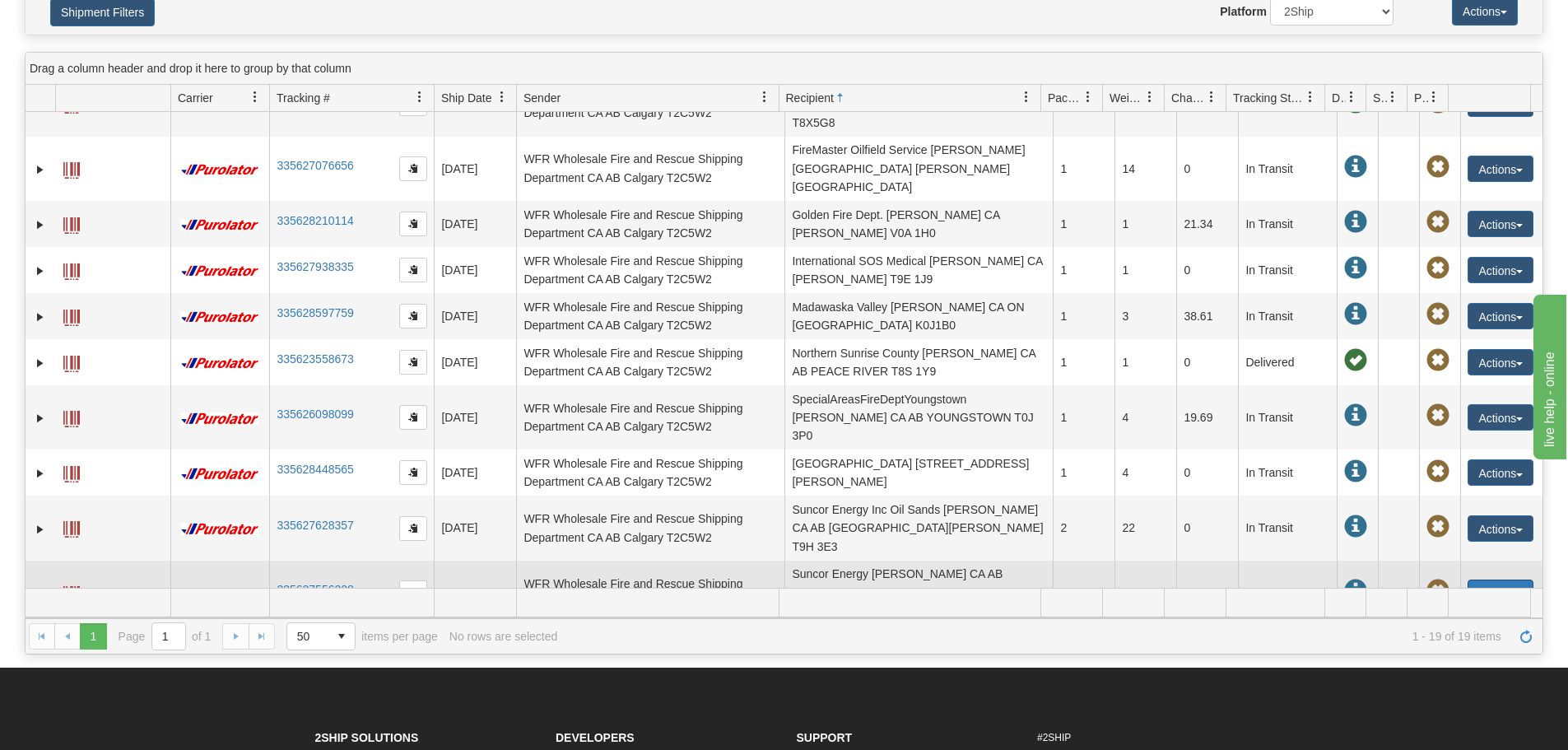
click at [1516, 593] on span "button" at bounding box center [1519, 595] width 6 height 4
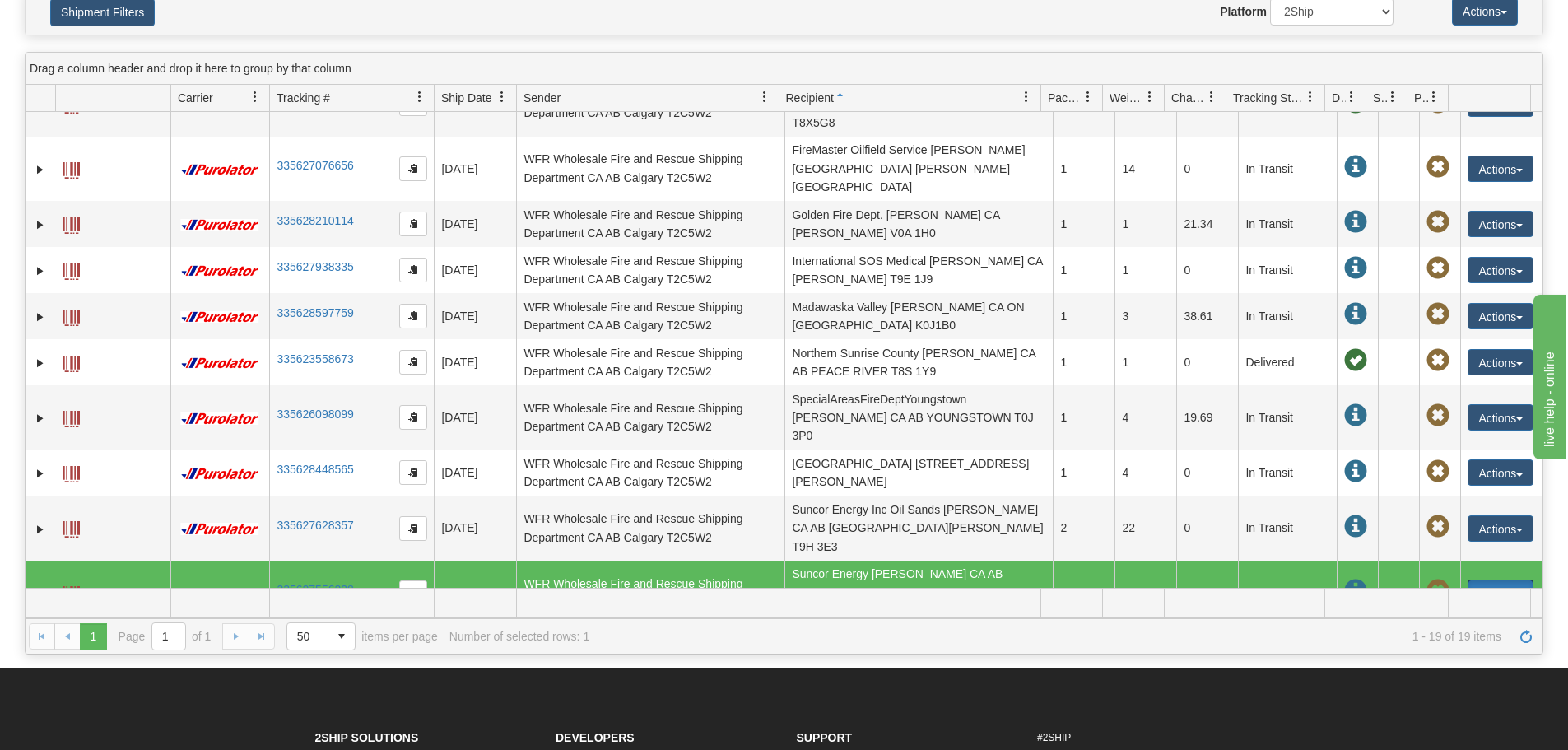
scroll to position [456, 0]
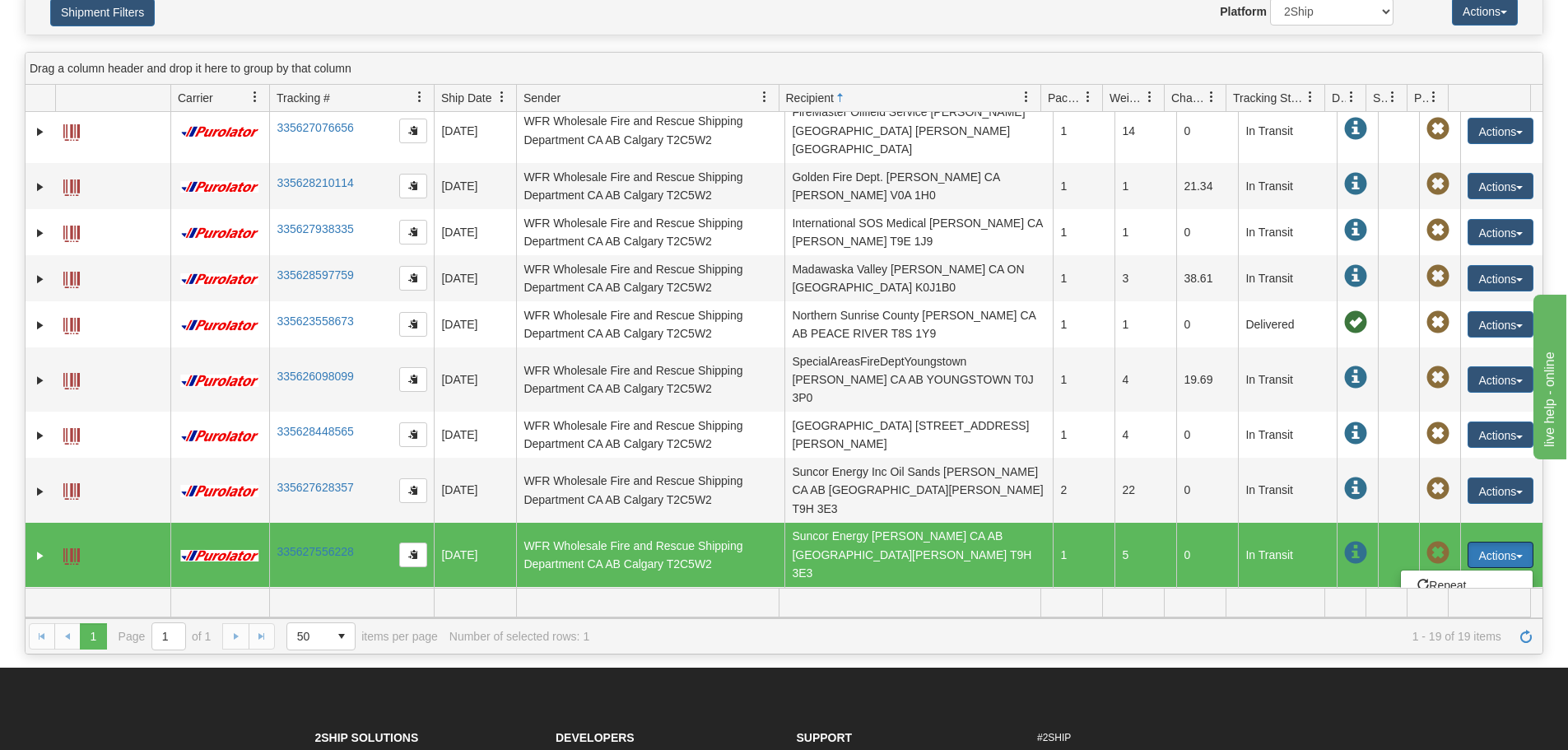
click at [1347, 542] on span at bounding box center [1355, 553] width 23 height 23
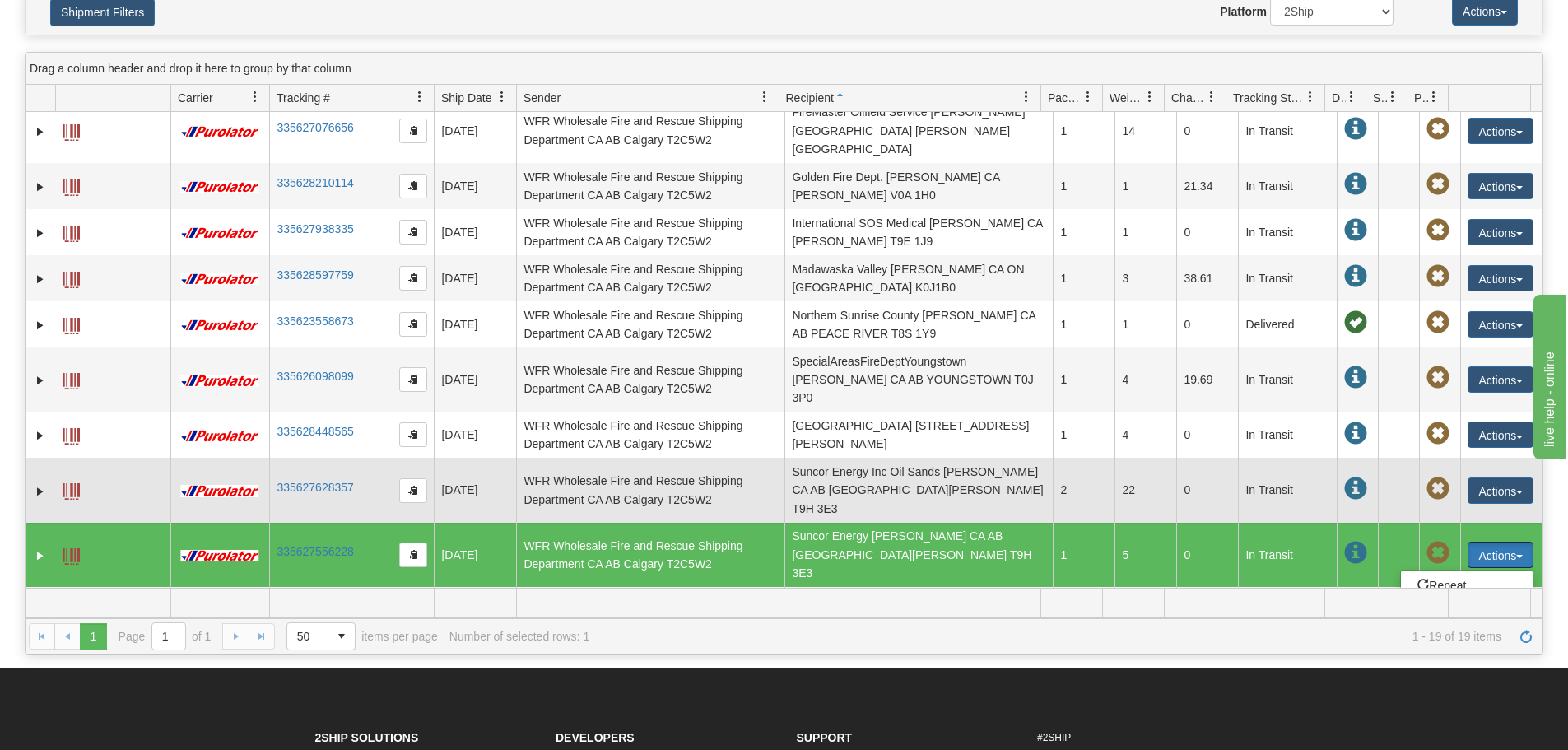
scroll to position [418, 0]
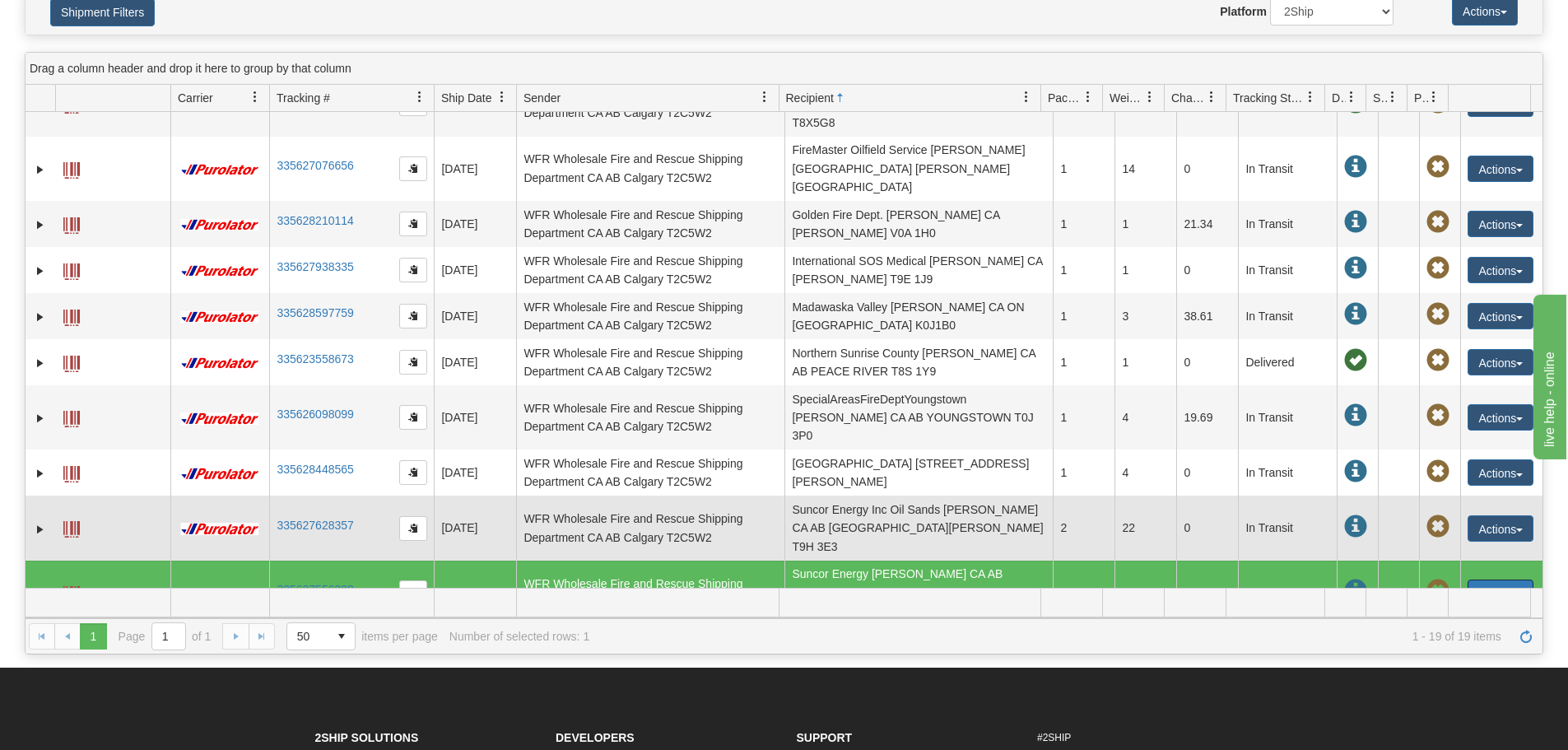
click at [1344, 515] on span at bounding box center [1355, 527] width 23 height 23
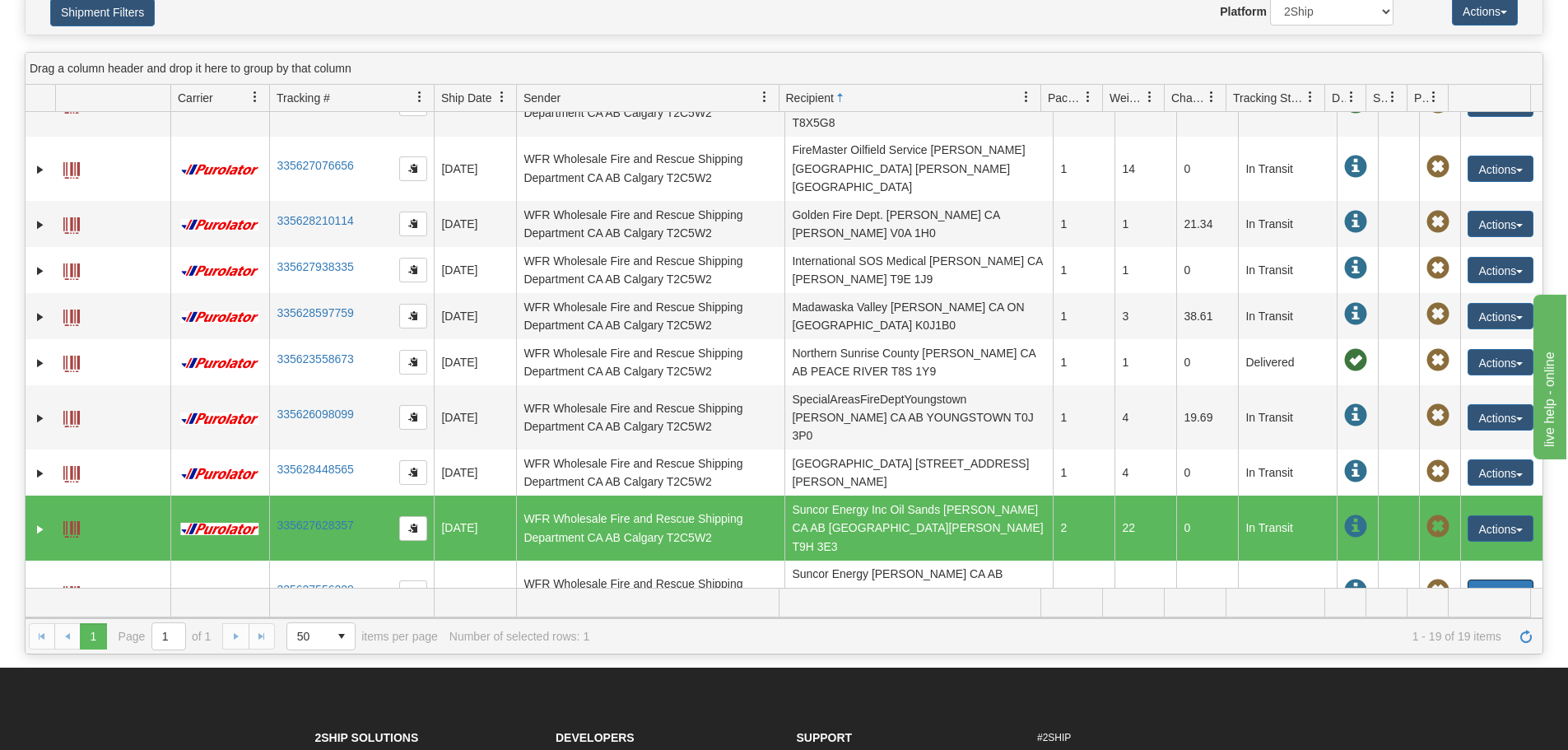
click at [1344, 515] on span at bounding box center [1355, 527] width 23 height 23
click at [73, 521] on span at bounding box center [71, 529] width 17 height 17
click at [335, 519] on link "335627628357" at bounding box center [314, 525] width 77 height 13
